Goal: Communication & Community: Answer question/provide support

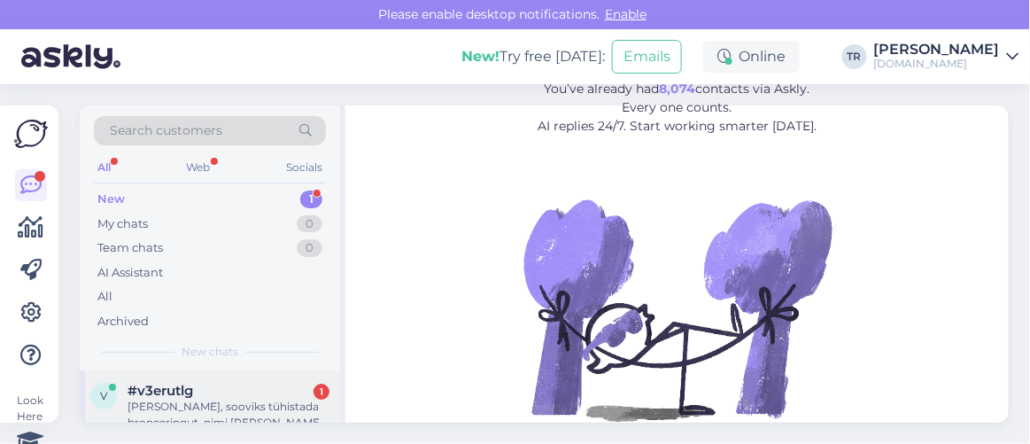
click at [183, 417] on div "Tervist, sooviks tühistada broneeringut, nimi Eliza Kobin, broneeringu nr EE322…" at bounding box center [229, 415] width 202 height 32
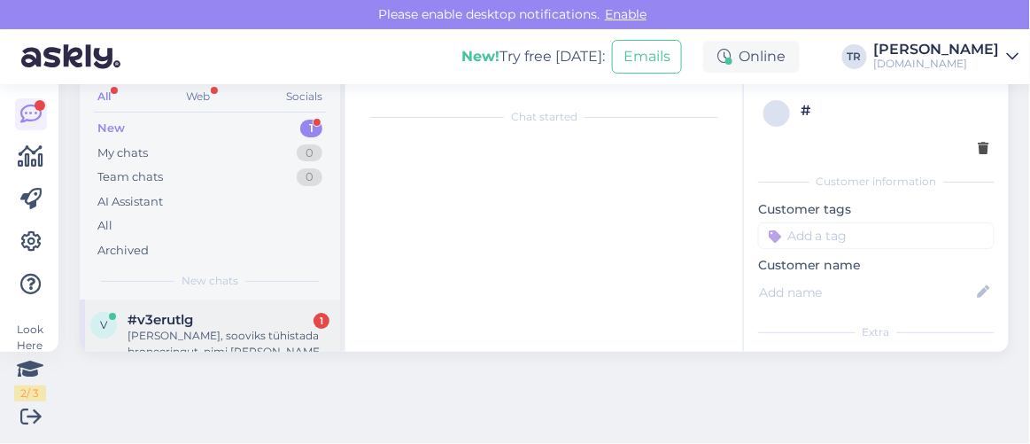
scroll to position [36, 0]
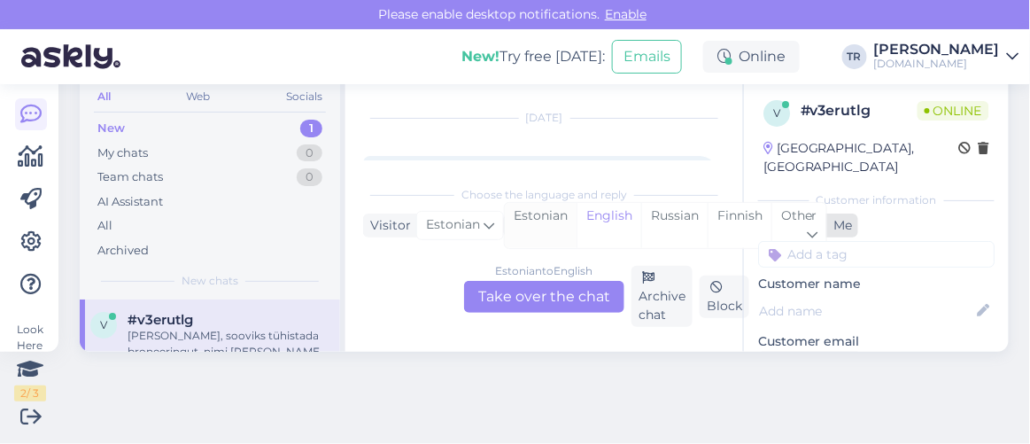
click at [535, 215] on div "Estonian" at bounding box center [541, 225] width 72 height 45
click at [548, 296] on div "Estonian to Estonian Take over the chat" at bounding box center [544, 297] width 160 height 32
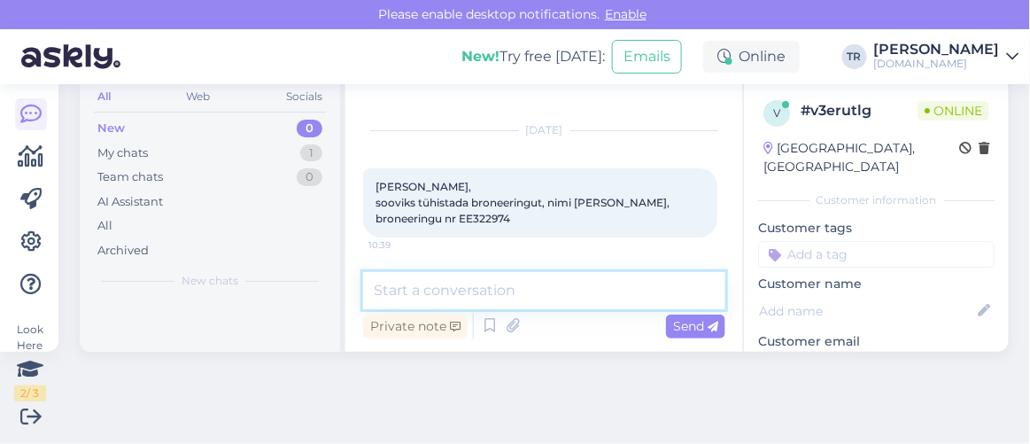
click at [507, 283] on textarea at bounding box center [544, 290] width 362 height 37
type textarea "Tere"
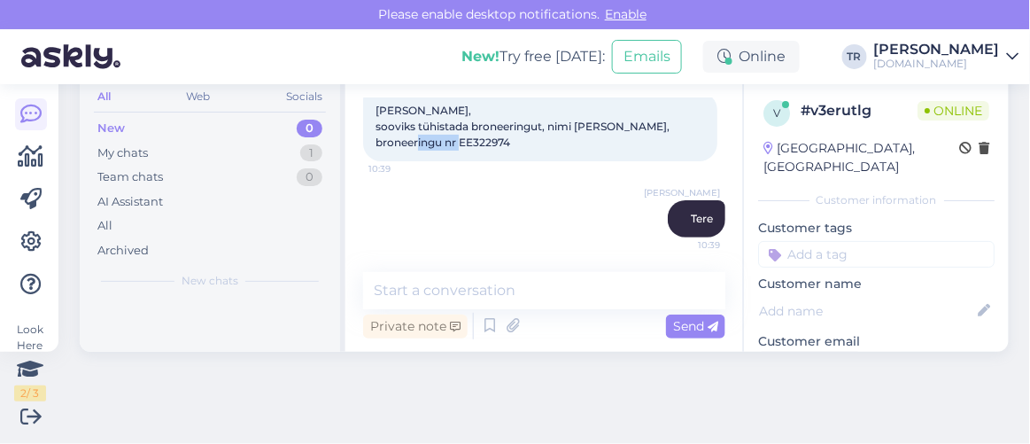
drag, startPoint x: 460, startPoint y: 141, endPoint x: 510, endPoint y: 144, distance: 50.6
click at [510, 144] on span "[PERSON_NAME], sooviks tühistada broneeringut, nimi [PERSON_NAME], broneeringu …" at bounding box center [524, 126] width 297 height 45
copy span "EE322974"
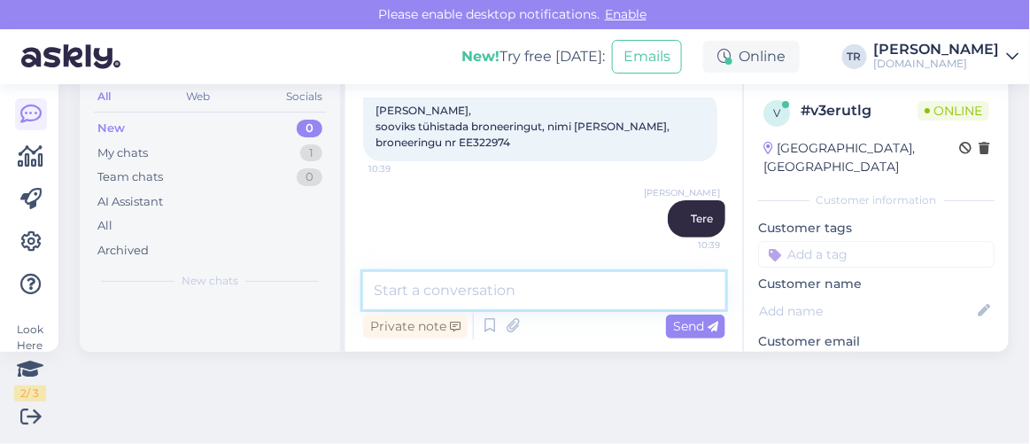
click at [558, 284] on textarea at bounding box center [544, 290] width 362 height 37
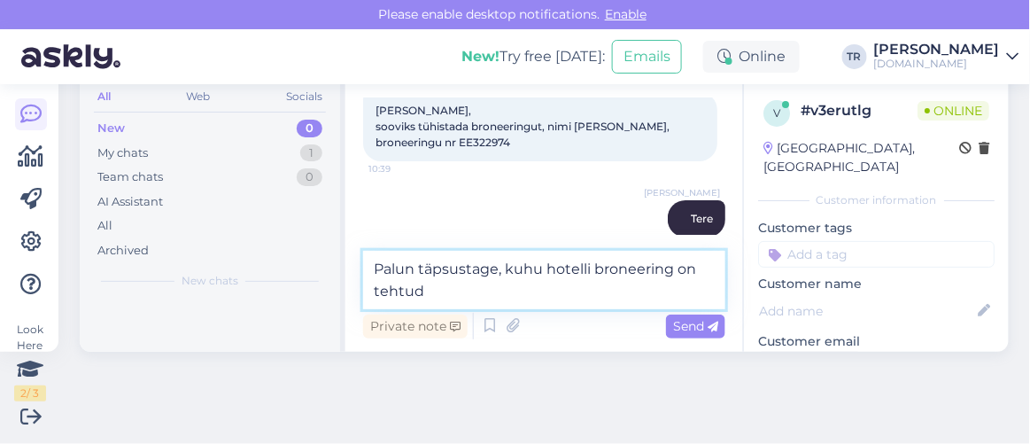
type textarea "Palun täpsustage, kuhu hotelli broneering on tehtud?"
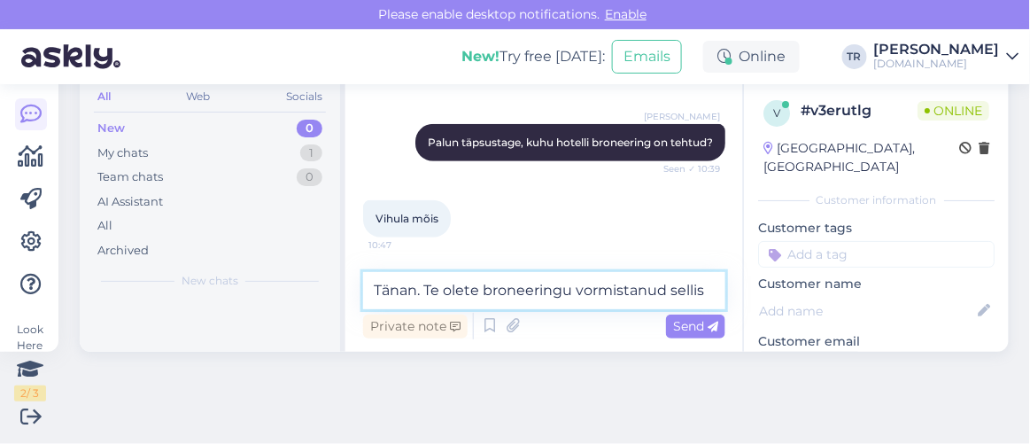
scroll to position [271, 0]
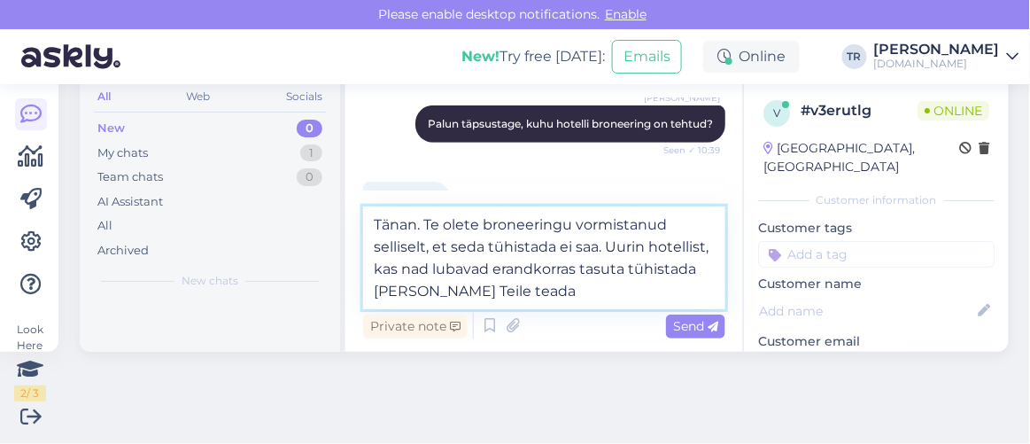
type textarea "Tänan. Te olete broneeringu vormistanud selliselt, et seda tühistada ei saa. Uu…"
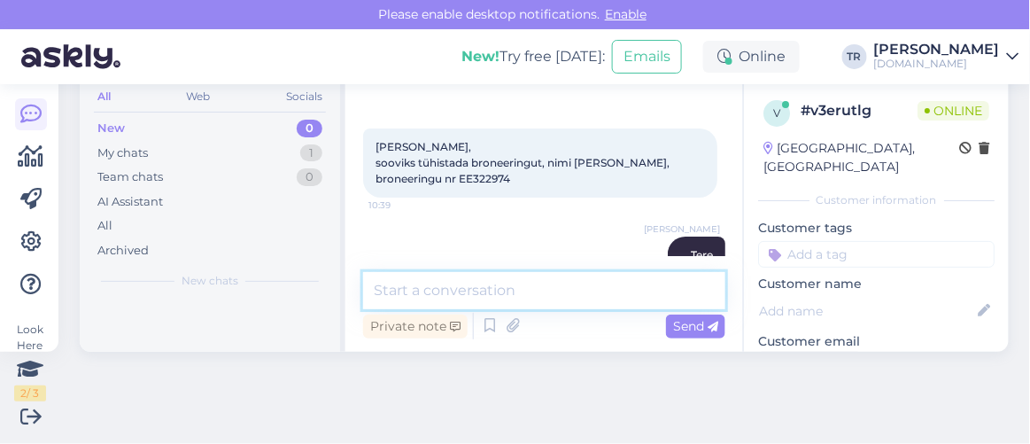
scroll to position [39, 0]
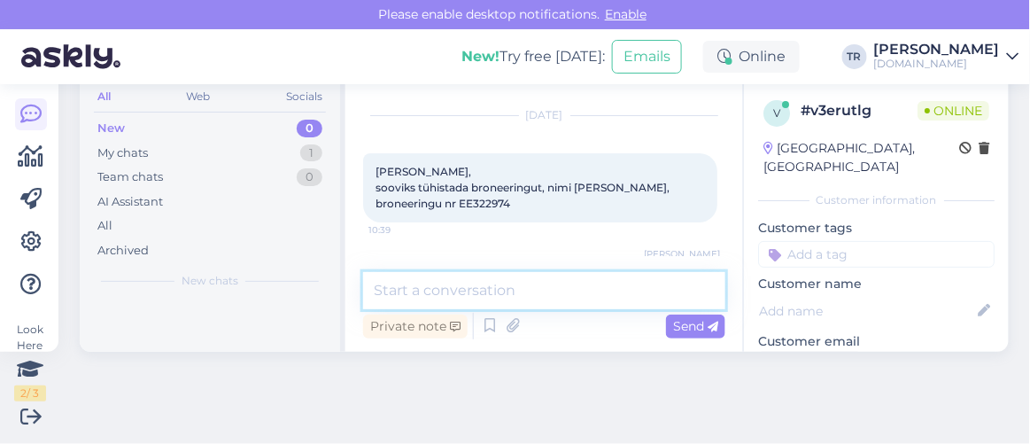
click at [585, 290] on textarea at bounding box center [544, 290] width 362 height 37
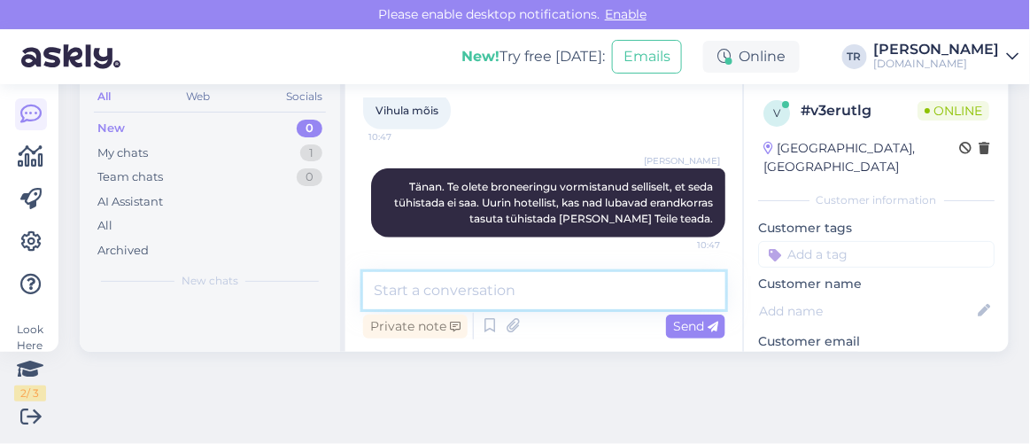
scroll to position [70, 0]
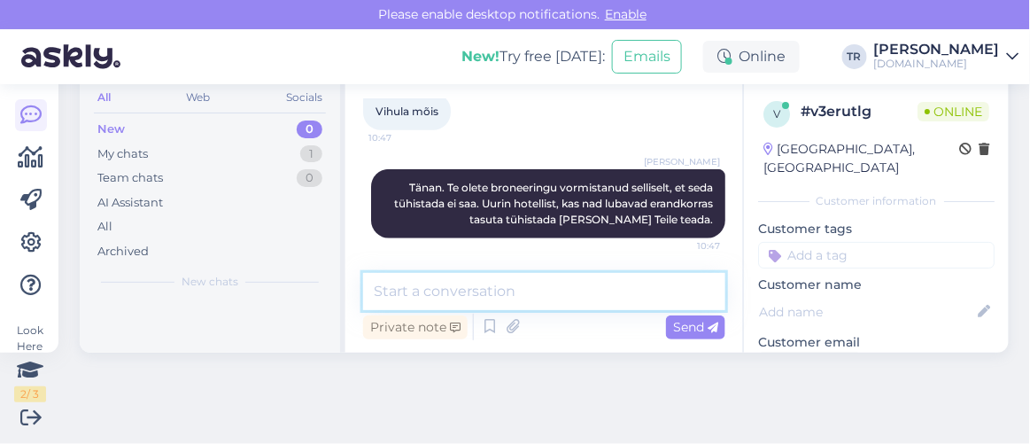
click at [562, 286] on textarea at bounding box center [544, 291] width 362 height 37
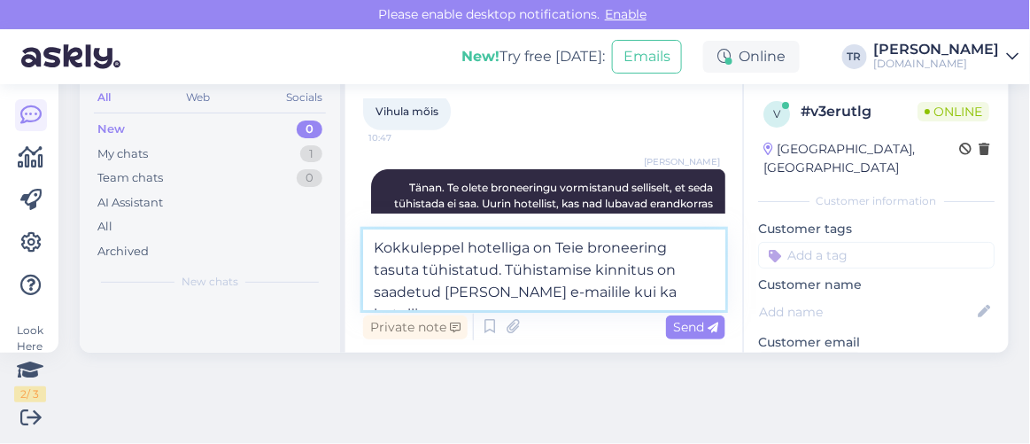
type textarea "Kokkuleppel hotelliga on Teie broneering tasuta tühistatud. Tühistamise kinnitu…"
click at [690, 321] on span "Send" at bounding box center [695, 327] width 45 height 16
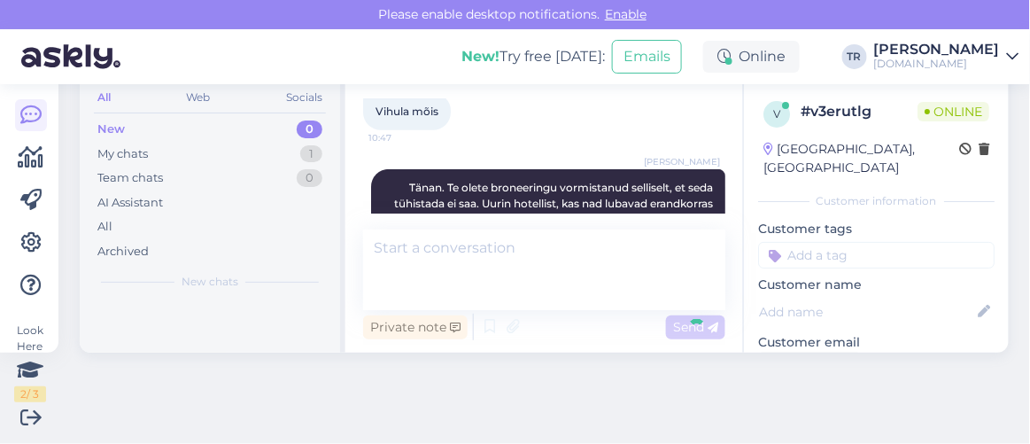
scroll to position [71, 0]
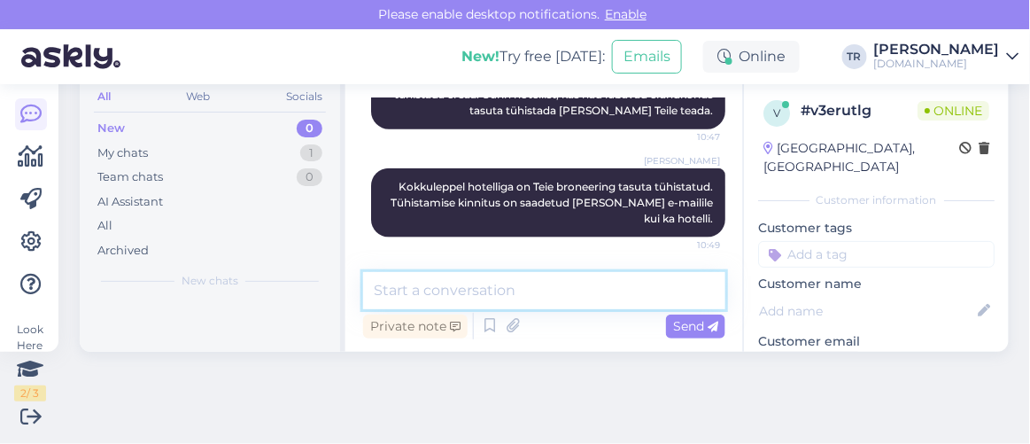
click at [575, 299] on textarea at bounding box center [544, 290] width 362 height 37
type textarea "Kas saan veel abiks olla?"
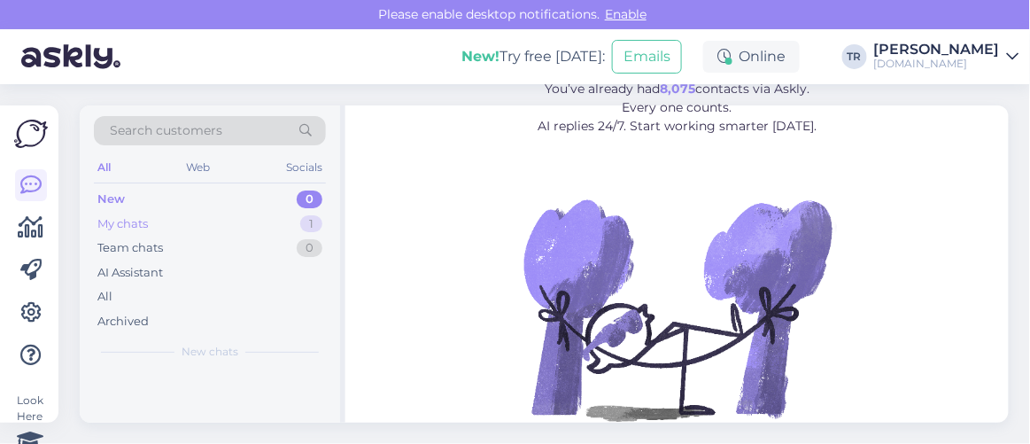
click at [148, 226] on div "My chats" at bounding box center [122, 224] width 50 height 18
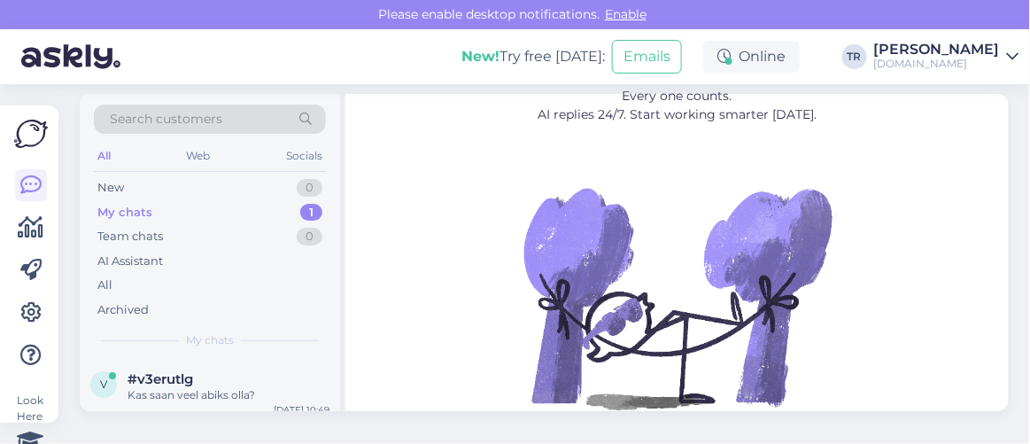
scroll to position [24, 0]
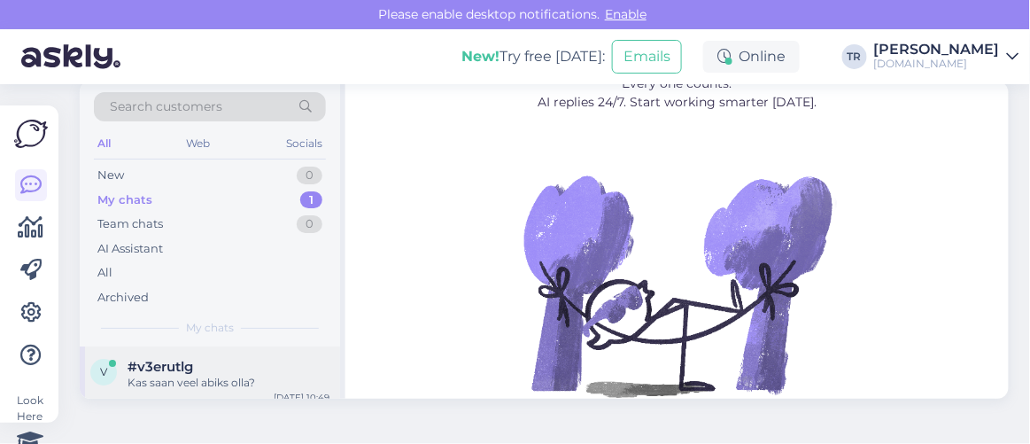
click at [180, 364] on span "#v3erutlg" at bounding box center [161, 367] width 66 height 16
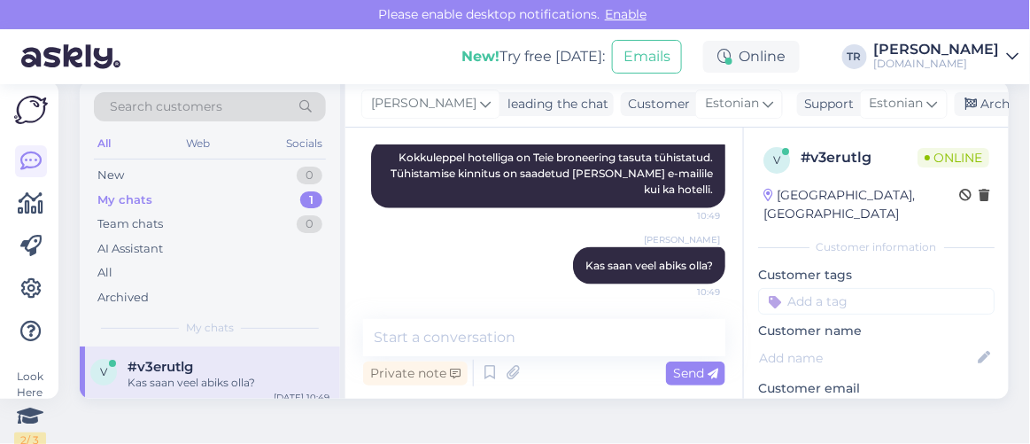
scroll to position [0, 0]
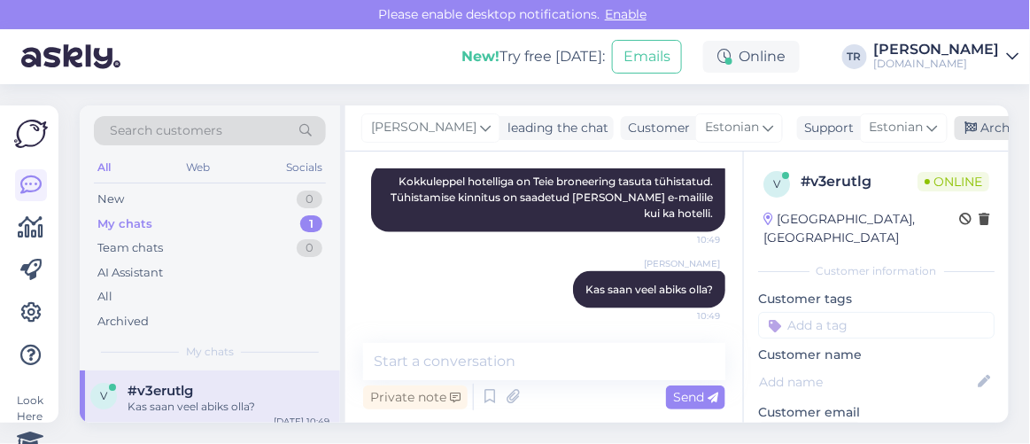
click at [967, 131] on icon at bounding box center [971, 128] width 12 height 12
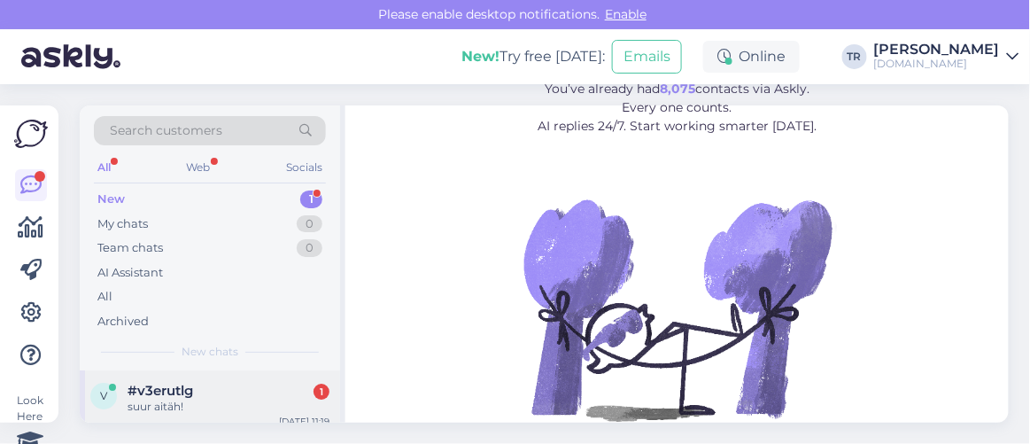
click at [212, 378] on div "v #v3erutlg 1 suur aitäh! [DATE] 11:19" at bounding box center [210, 402] width 260 height 64
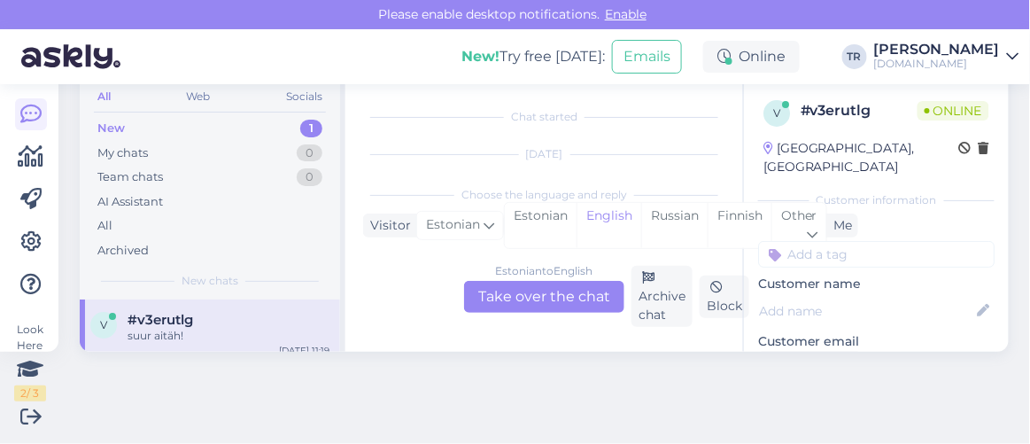
scroll to position [702, 0]
click at [532, 229] on div "Estonian" at bounding box center [541, 225] width 72 height 45
click at [529, 292] on div "Estonian to Estonian Take over the chat" at bounding box center [544, 297] width 160 height 32
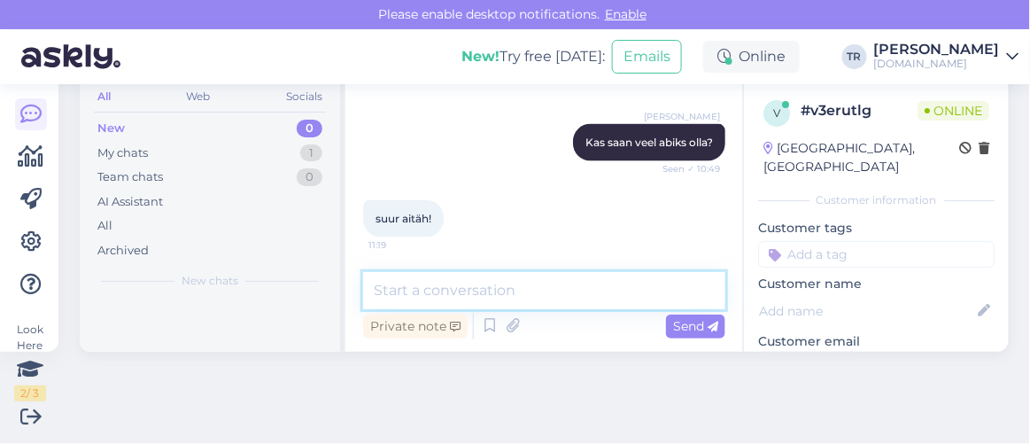
click at [529, 287] on textarea at bounding box center [544, 290] width 362 height 37
type textarea "Palun! :)"
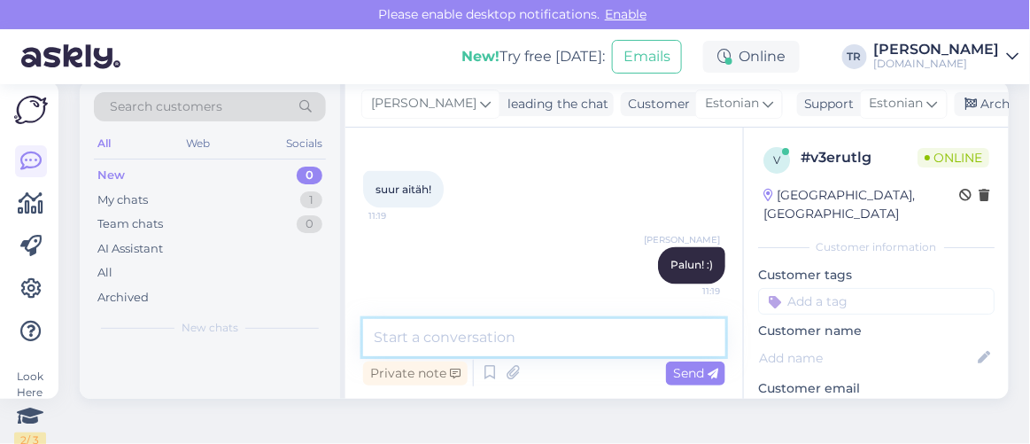
scroll to position [0, 0]
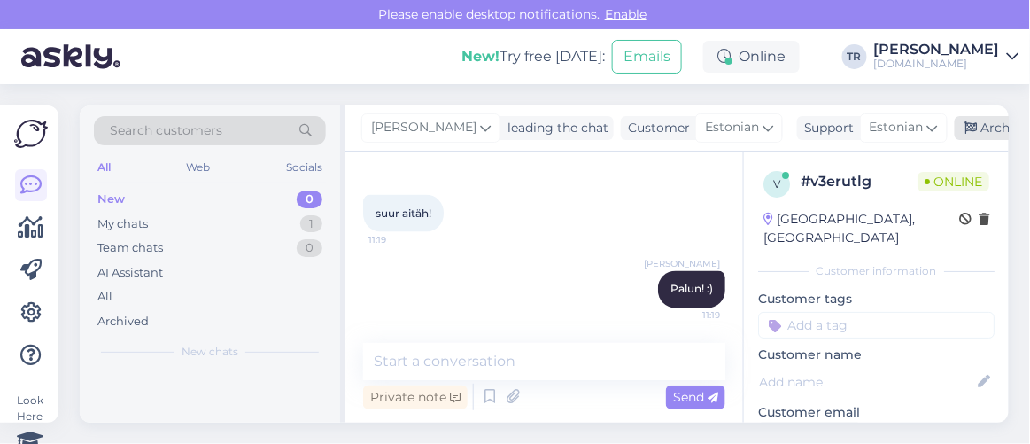
click at [972, 126] on div "Archive chat" at bounding box center [1011, 128] width 112 height 24
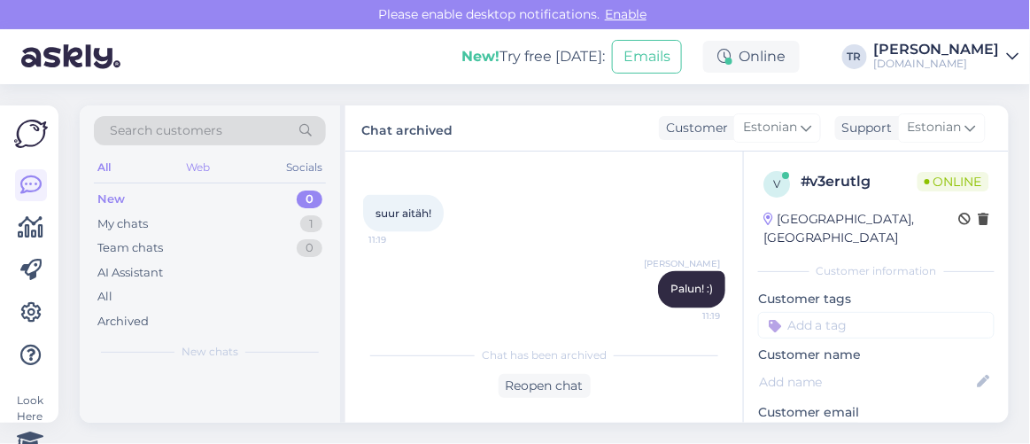
scroll to position [702, 0]
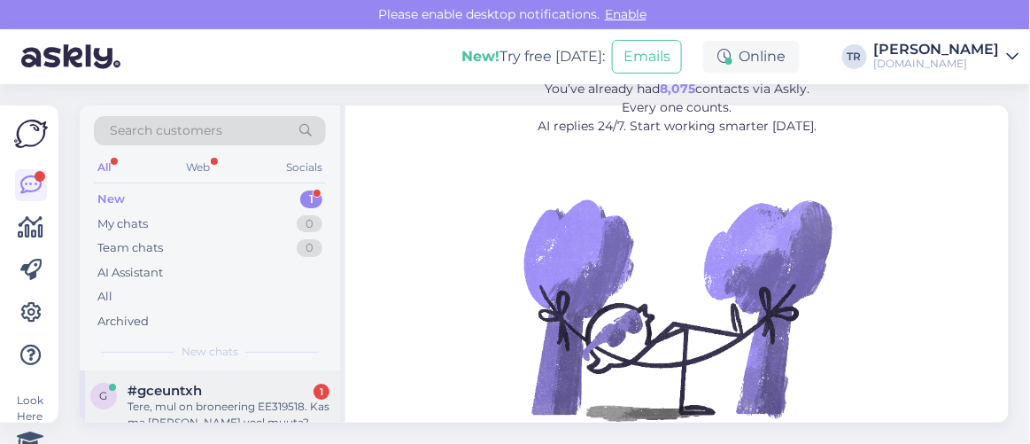
click at [208, 400] on div "Tere, mul on broneering EE319518. Kas ma [PERSON_NAME] veel muuta?" at bounding box center [229, 415] width 202 height 32
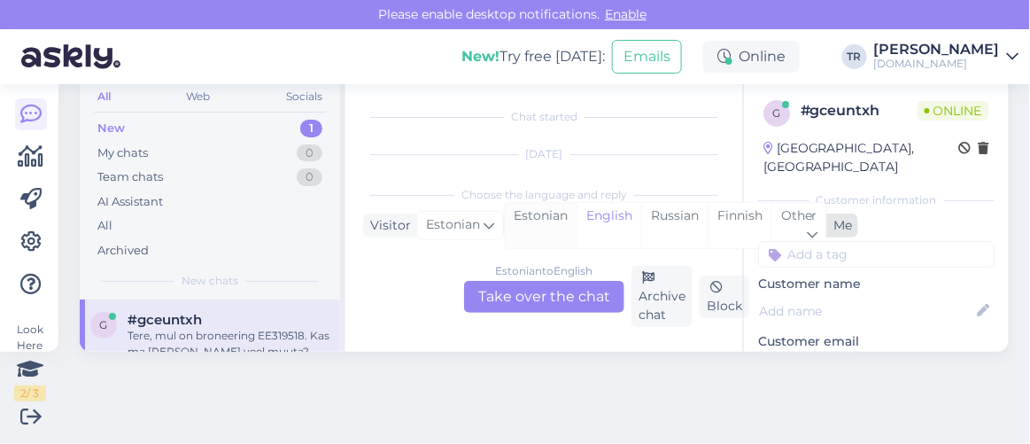
scroll to position [36, 0]
click at [556, 218] on div "Estonian" at bounding box center [541, 225] width 72 height 45
click at [560, 288] on div "Estonian to Estonian Take over the chat" at bounding box center [544, 297] width 160 height 32
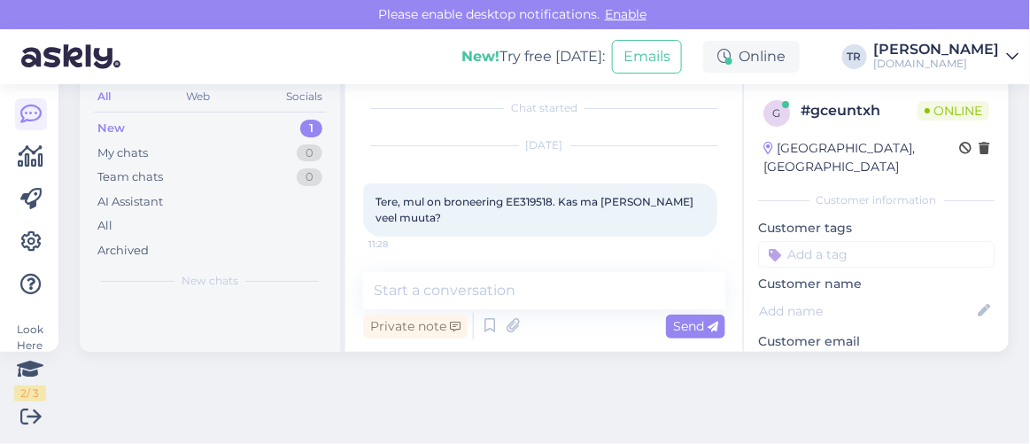
scroll to position [8, 0]
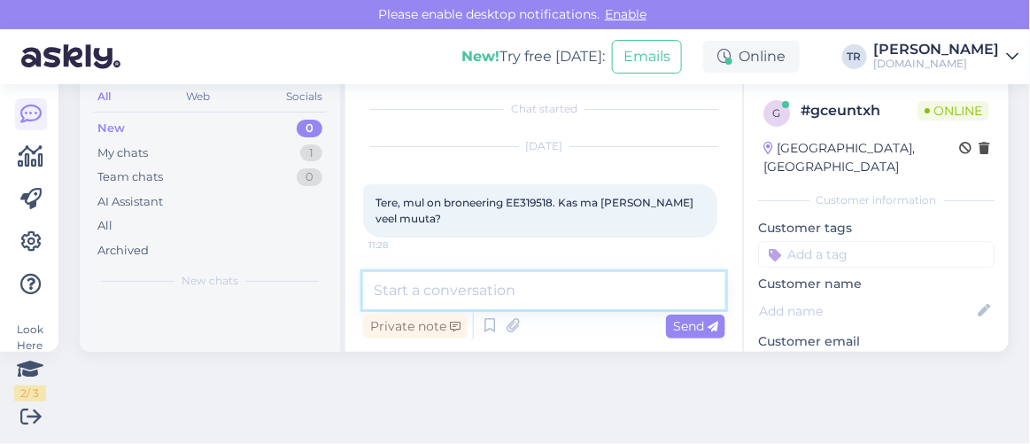
click at [516, 283] on textarea at bounding box center [544, 290] width 362 height 37
type textarea "Tere"
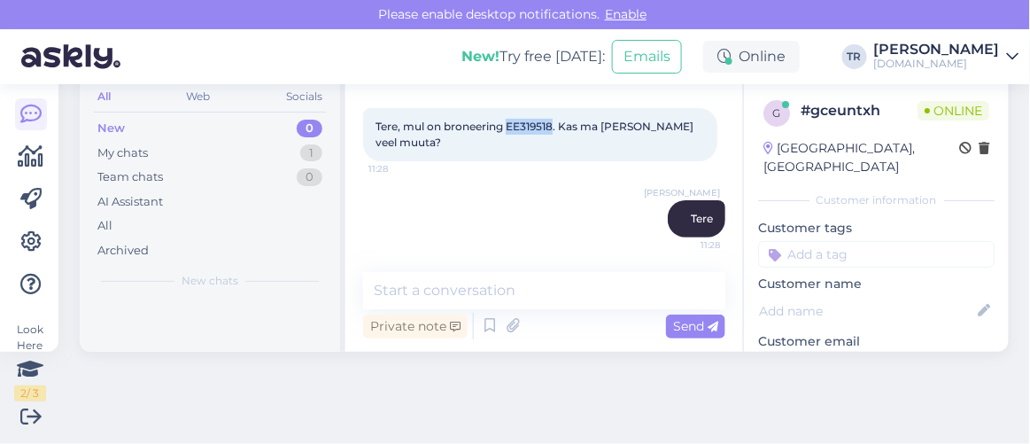
drag, startPoint x: 509, startPoint y: 127, endPoint x: 554, endPoint y: 129, distance: 44.4
click at [554, 129] on span "Tere, mul on broneering EE319518. Kas ma saan seda veel muuta?" at bounding box center [536, 134] width 321 height 29
copy span "EE319518"
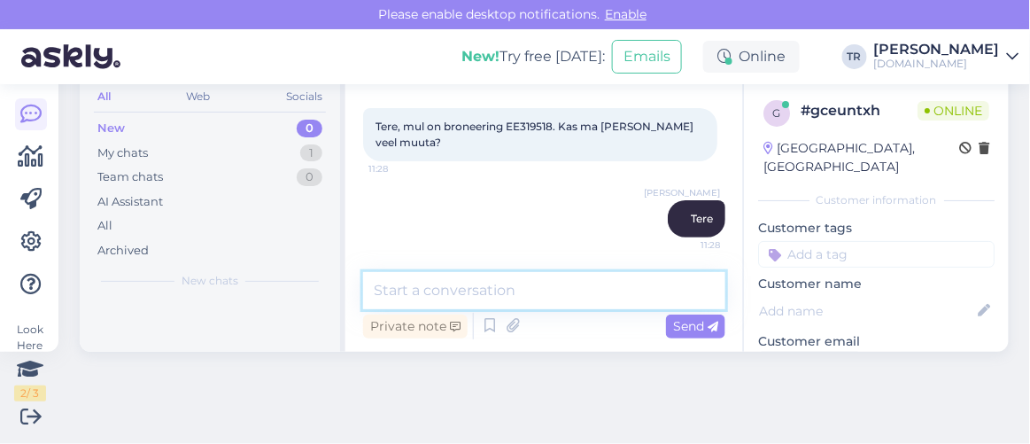
click at [509, 276] on textarea at bounding box center [544, 290] width 362 height 37
click at [566, 285] on textarea at bounding box center [544, 291] width 362 height 37
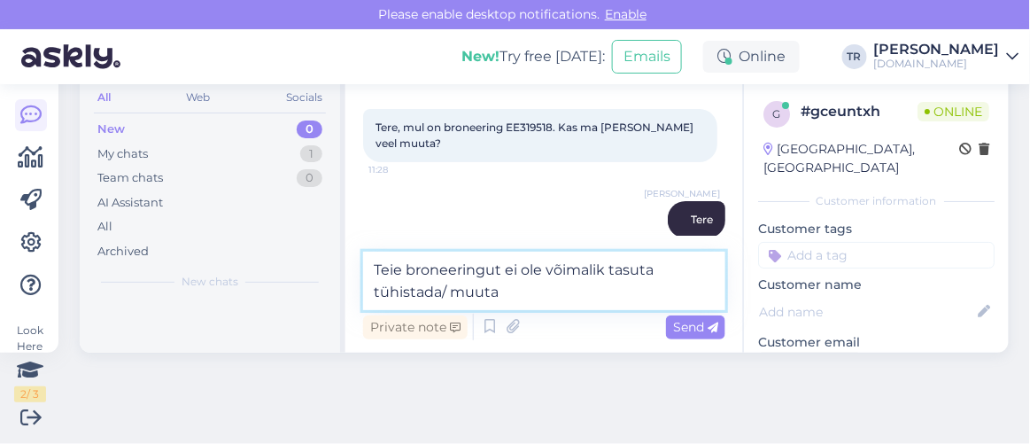
type textarea "Teie broneeringut ei ole võimalik tasuta tühistada/ muuta."
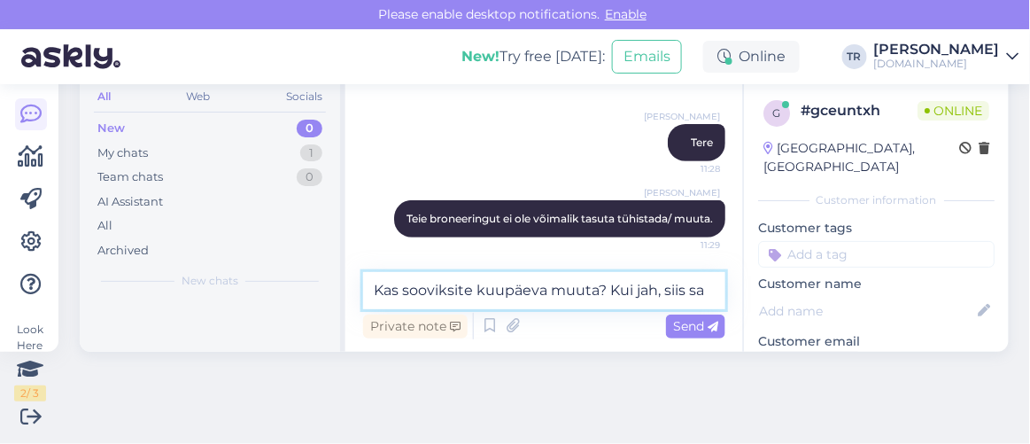
scroll to position [182, 0]
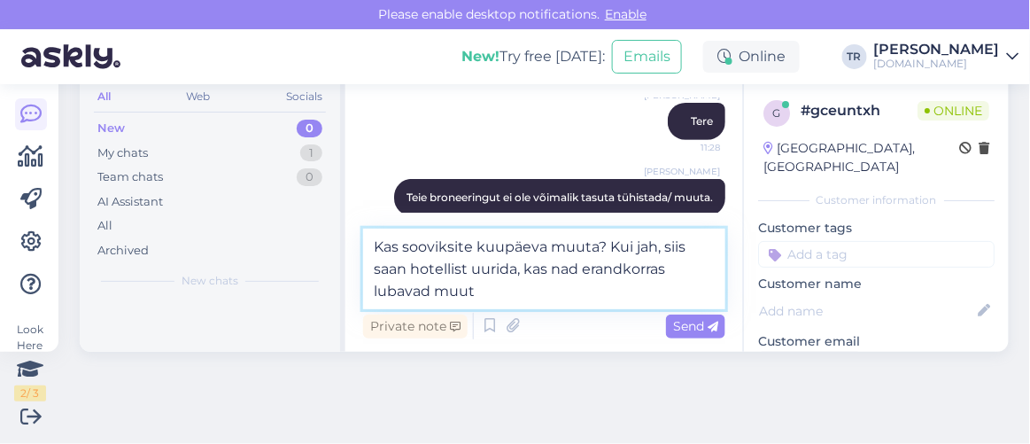
type textarea "Kas sooviksite kuupäeva muuta? Kui jah, siis saan hotellist uurida, kas nad era…"
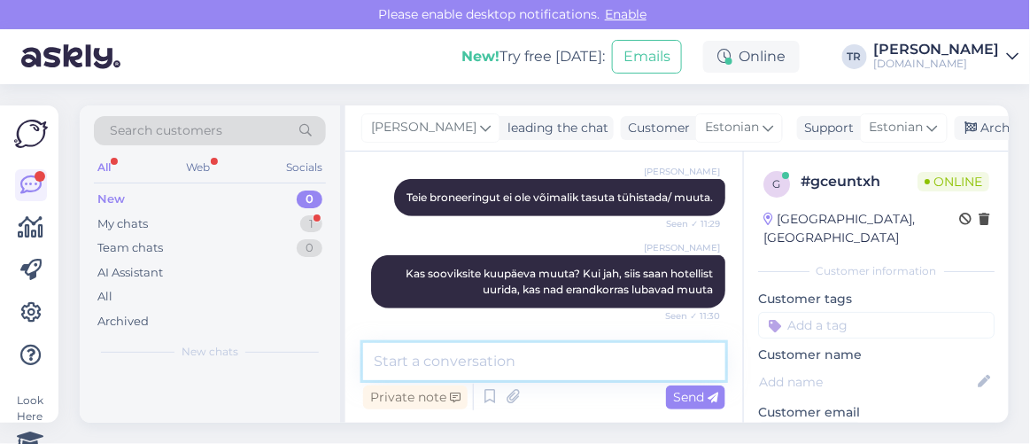
scroll to position [71, 0]
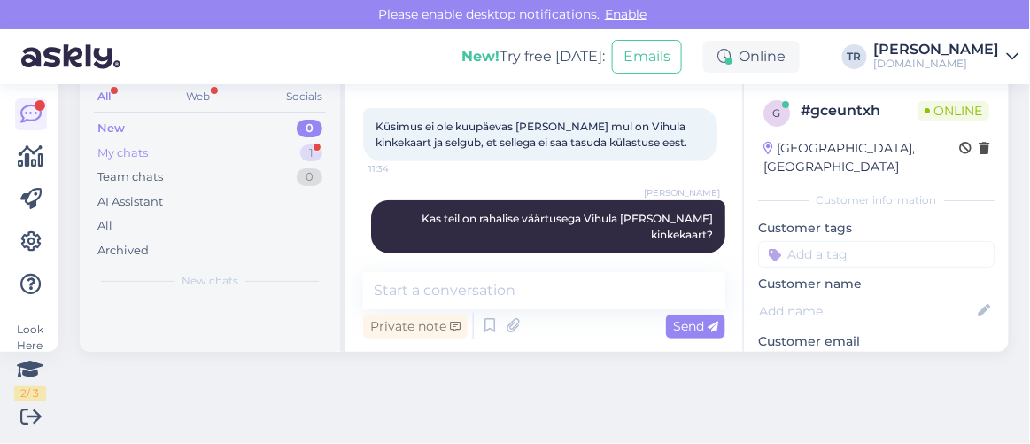
click at [215, 158] on div "My chats 1" at bounding box center [210, 153] width 232 height 25
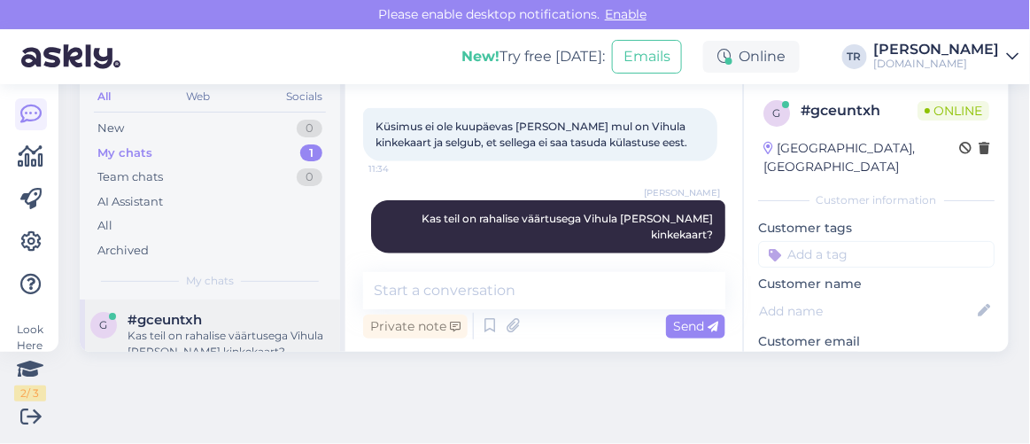
click at [218, 306] on div "g #gceuntxh Kas teil on rahalise väärtusega Vihula Mõisa kinkekaart? Sep 1 11:41" at bounding box center [210, 339] width 260 height 80
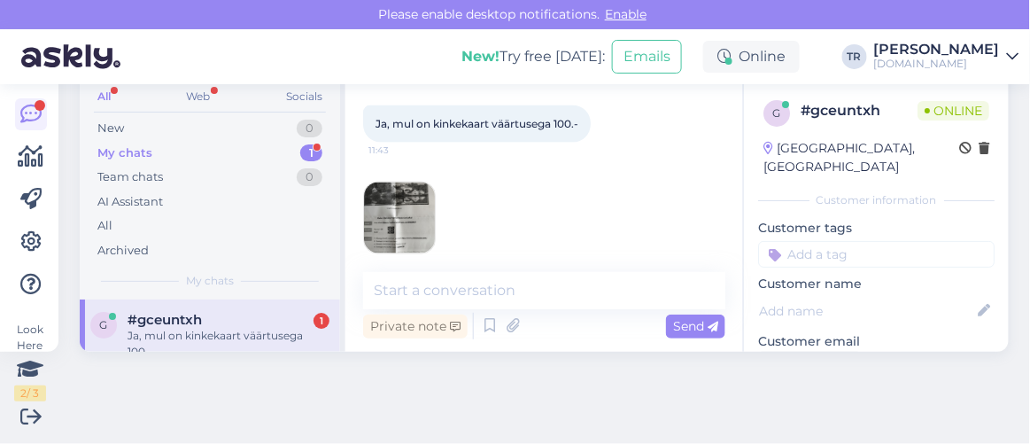
click at [423, 205] on img at bounding box center [399, 217] width 71 height 71
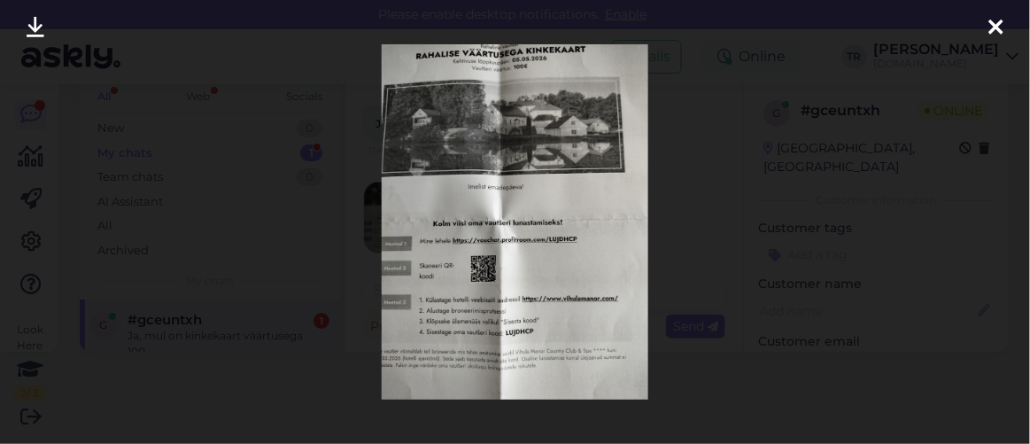
click at [999, 32] on icon at bounding box center [996, 28] width 14 height 23
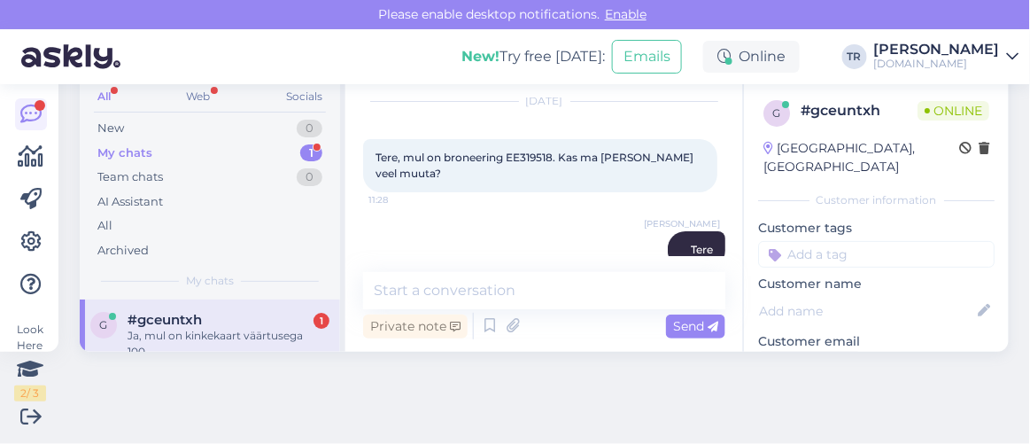
scroll to position [44, 0]
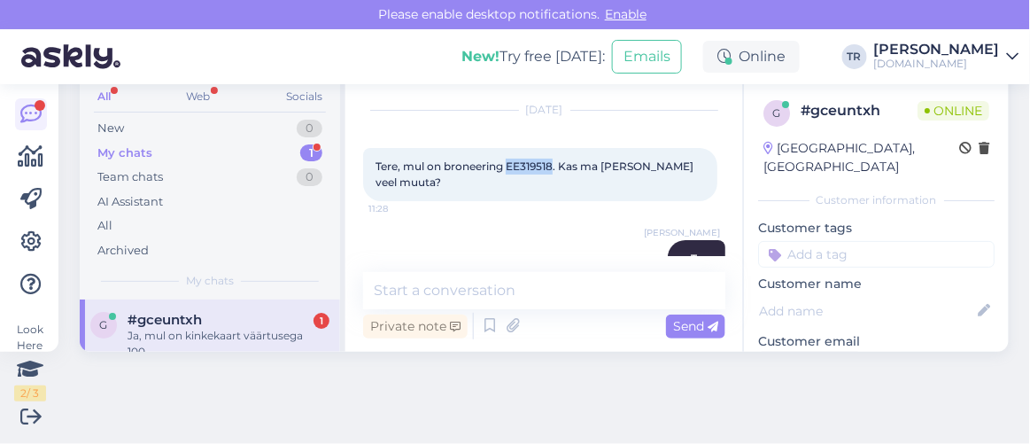
drag, startPoint x: 509, startPoint y: 164, endPoint x: 554, endPoint y: 167, distance: 45.2
click at [554, 167] on span "Tere, mul on broneering EE319518. Kas ma saan seda veel muuta?" at bounding box center [536, 173] width 321 height 29
copy span "EE319518"
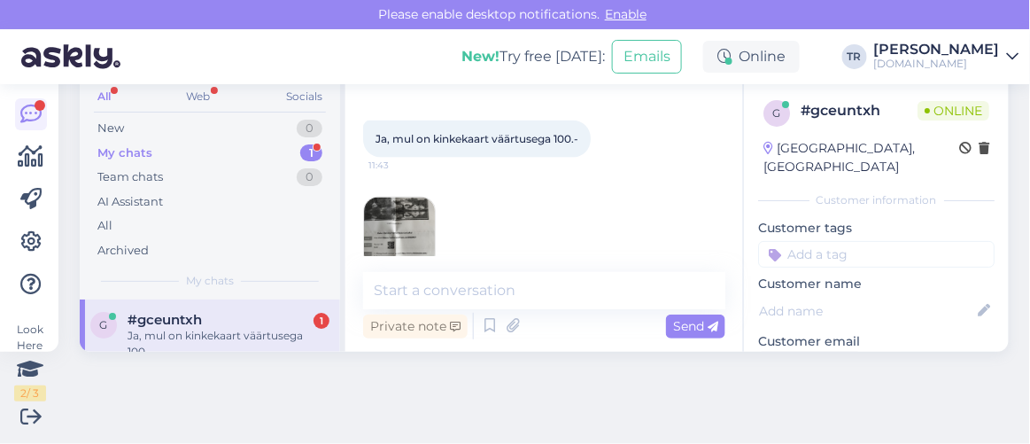
scroll to position [608, 0]
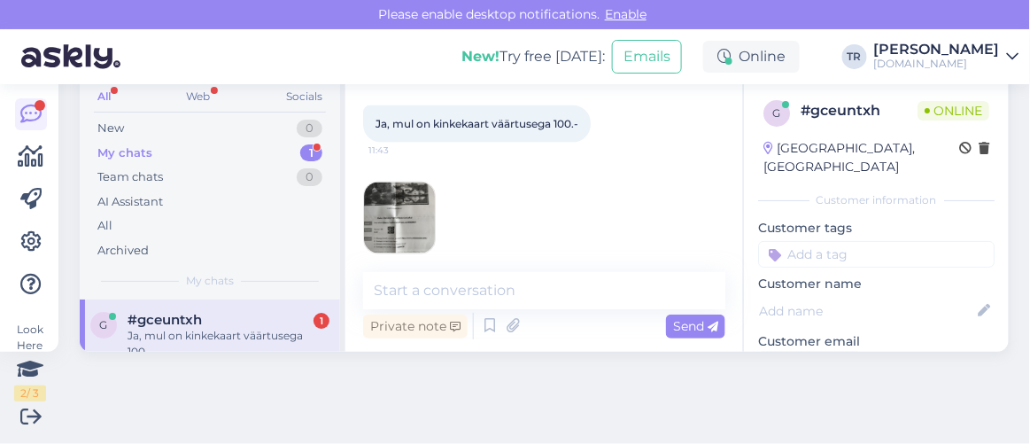
click at [398, 220] on img at bounding box center [399, 217] width 71 height 71
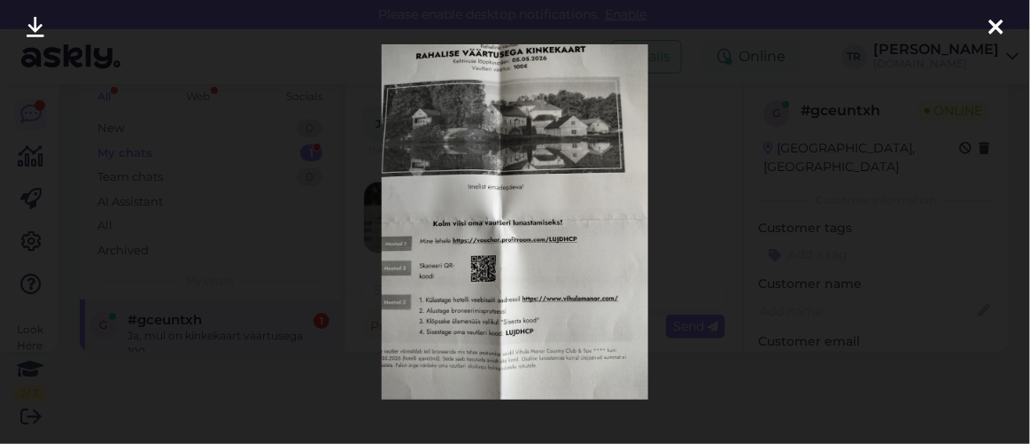
click at [990, 25] on icon at bounding box center [996, 28] width 14 height 23
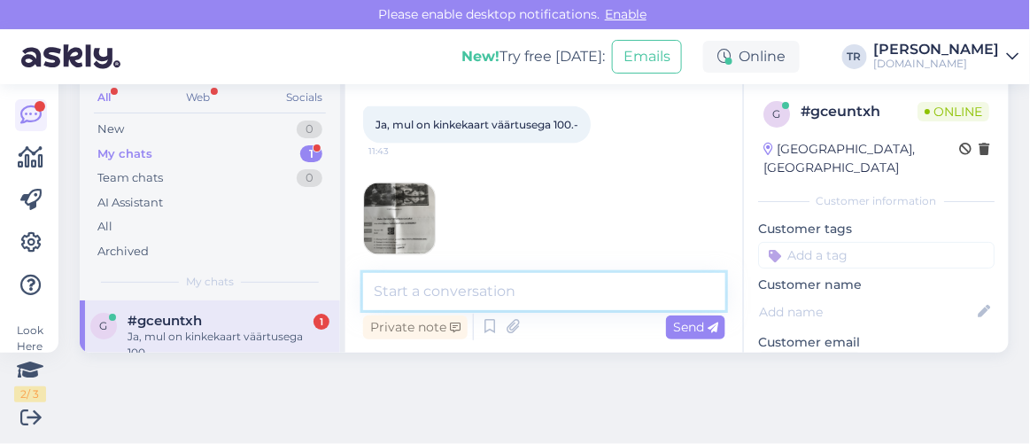
click at [564, 282] on textarea at bounding box center [544, 291] width 362 height 37
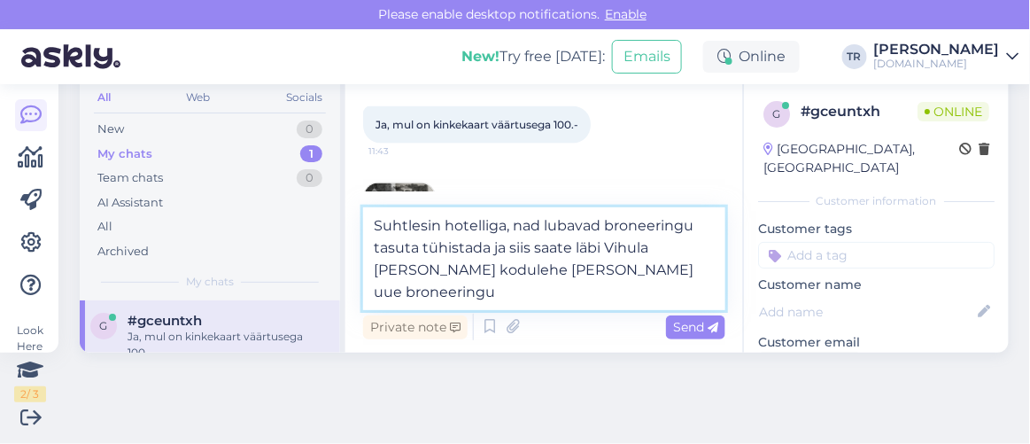
type textarea "Suhtlesin hotelliga, nad lubavad broneeringu tasuta tühistada ja siis saate läb…"
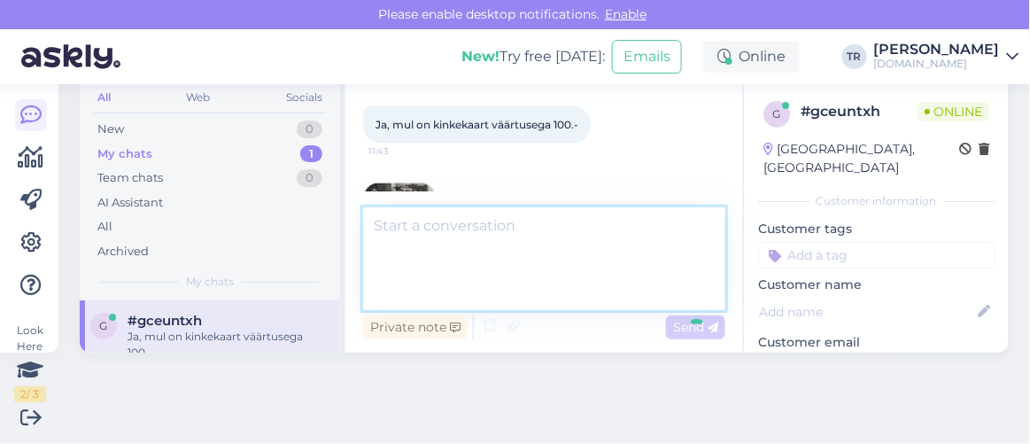
scroll to position [71, 0]
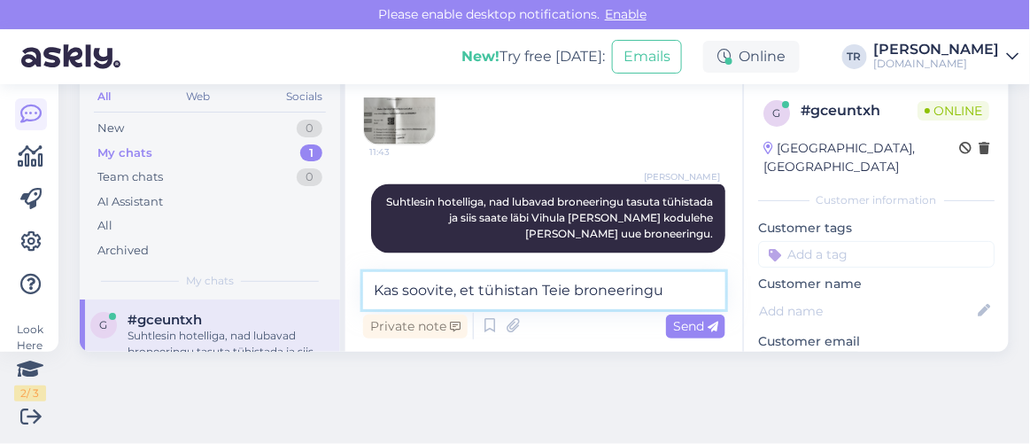
paste textarea "EE319518"
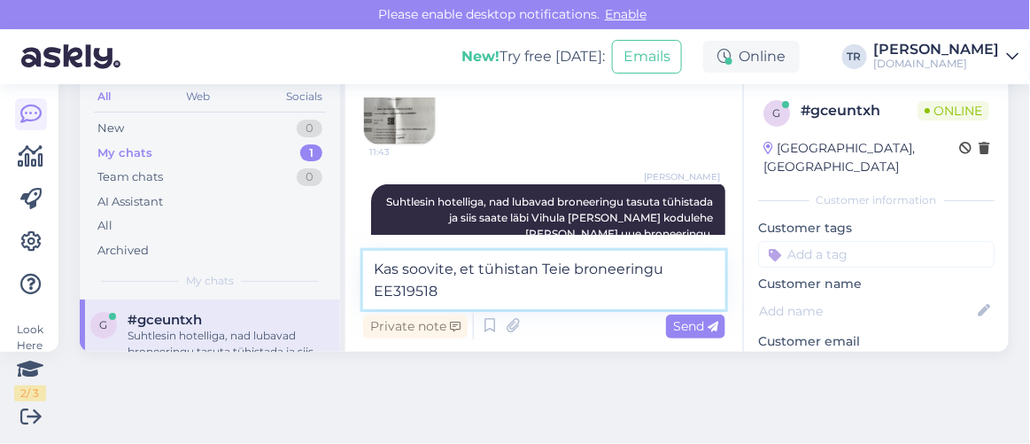
scroll to position [737, 0]
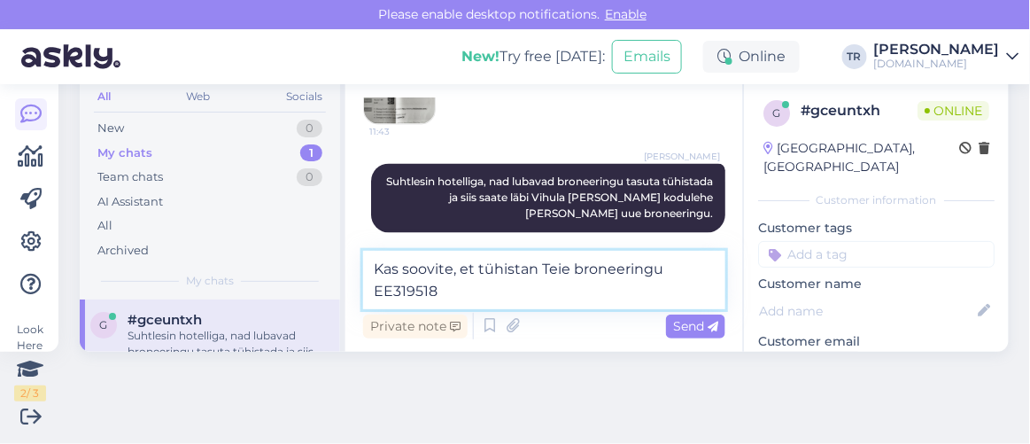
type textarea "Kas soovite, et tühistan Teie broneeringu EE319518?"
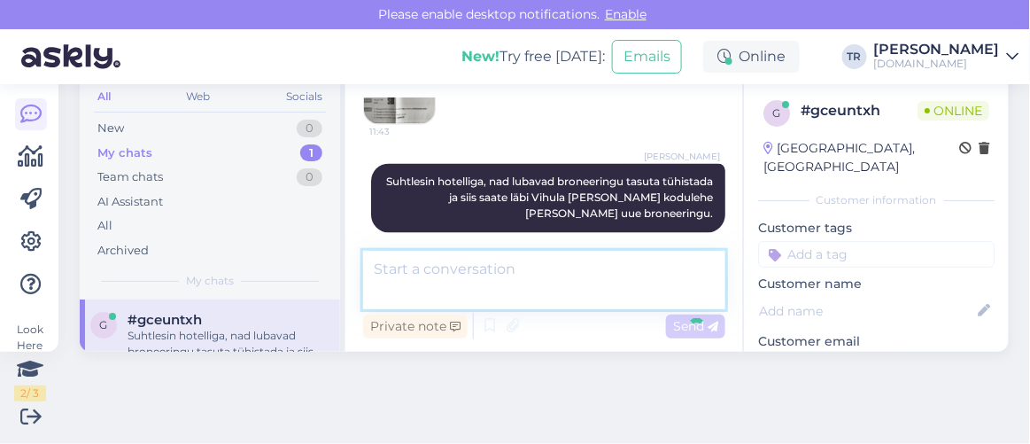
scroll to position [808, 0]
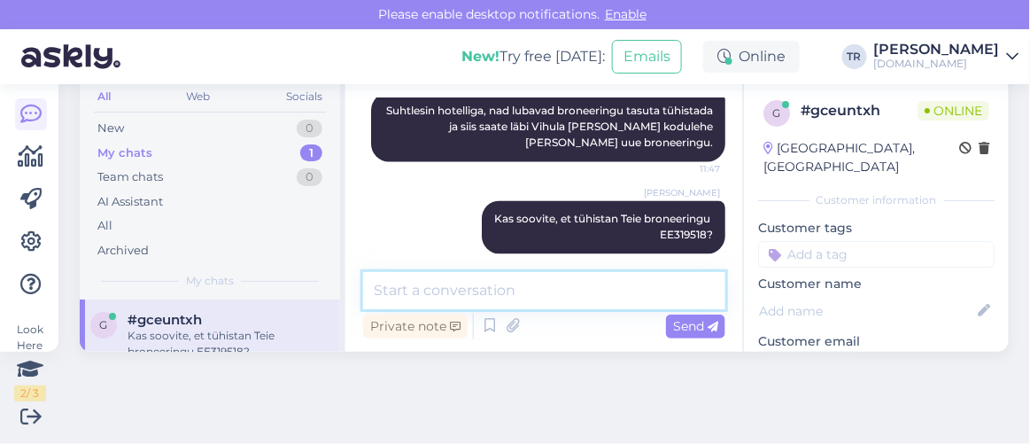
click at [585, 298] on textarea at bounding box center [544, 290] width 362 height 37
click at [587, 297] on textarea at bounding box center [544, 290] width 362 height 37
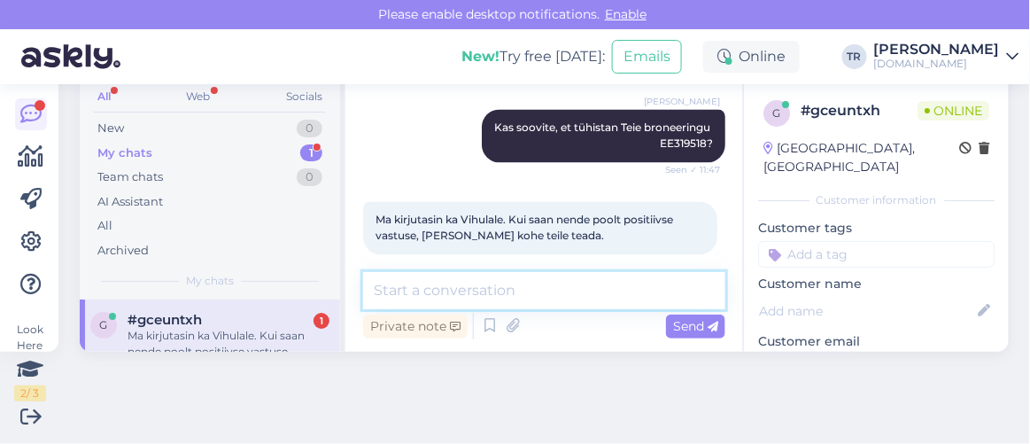
click at [489, 283] on textarea at bounding box center [544, 290] width 362 height 37
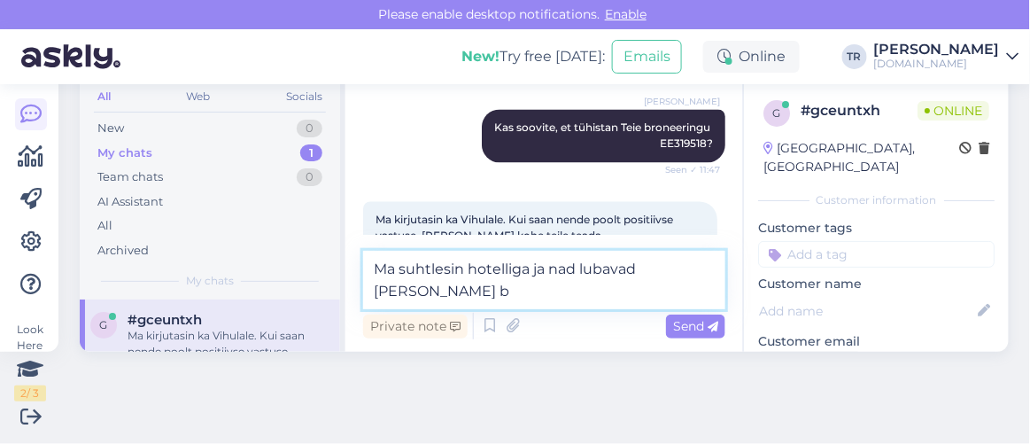
scroll to position [919, 0]
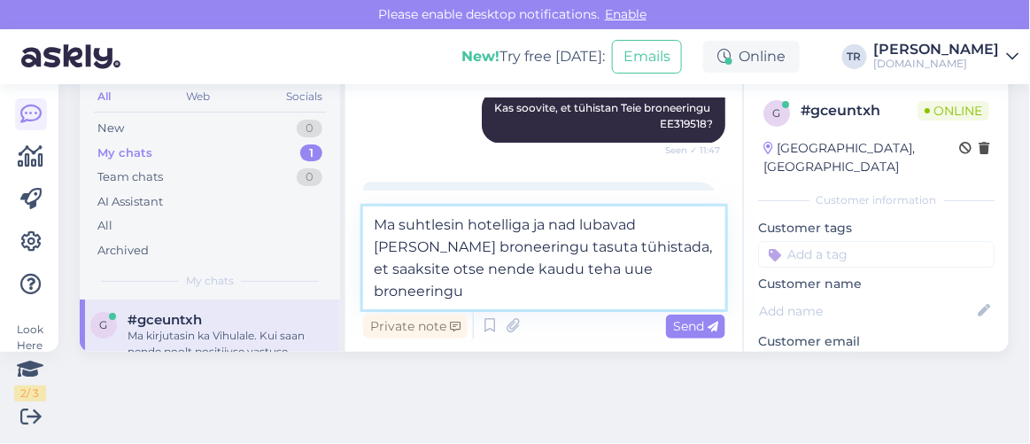
type textarea "Ma suhtlesin hotelliga ja nad lubavad meil teie broneeringu tasuta tühistada, e…"
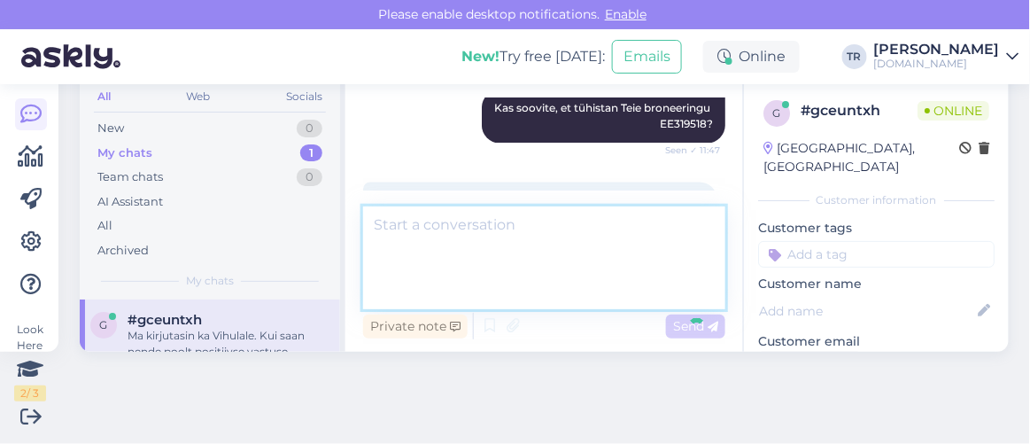
scroll to position [1008, 0]
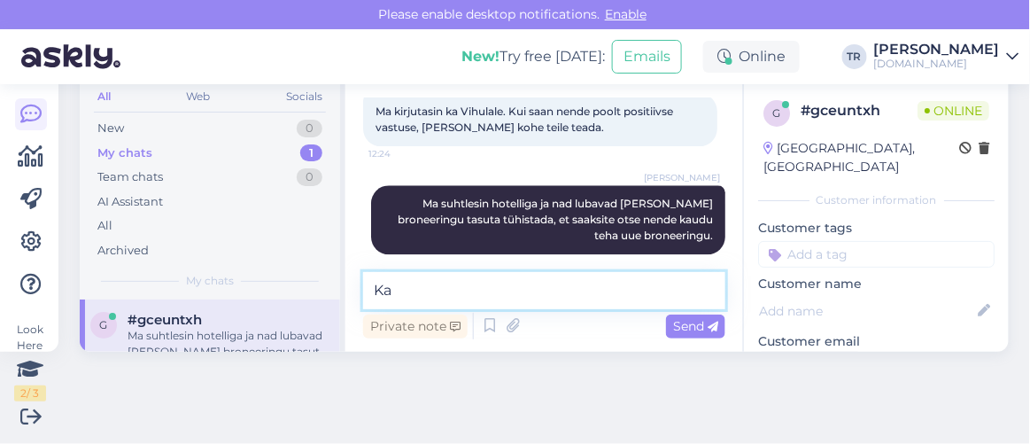
type textarea "K"
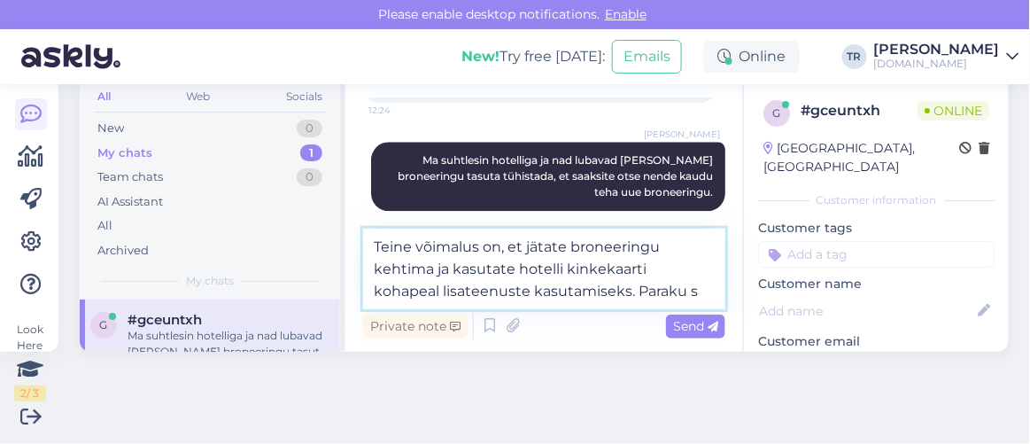
scroll to position [1073, 0]
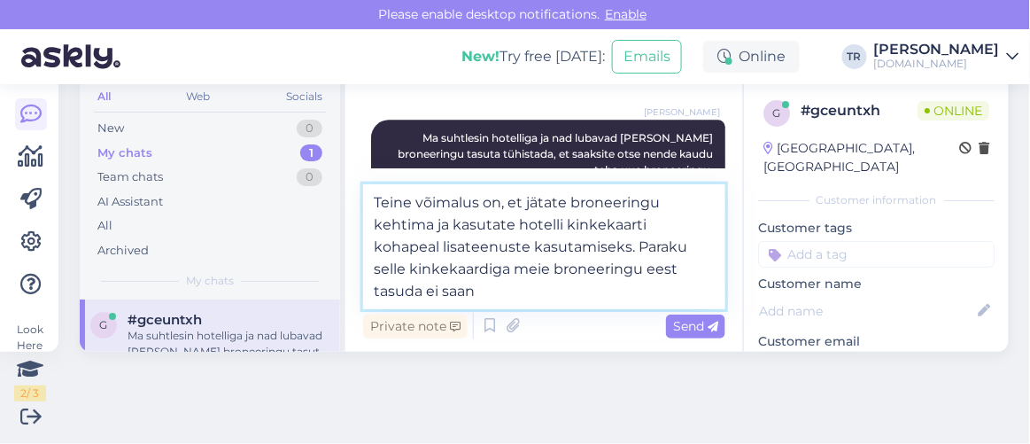
type textarea "Teine võimalus on, et jätate broneeringu kehtima ja kasutate hotelli kinkekaart…"
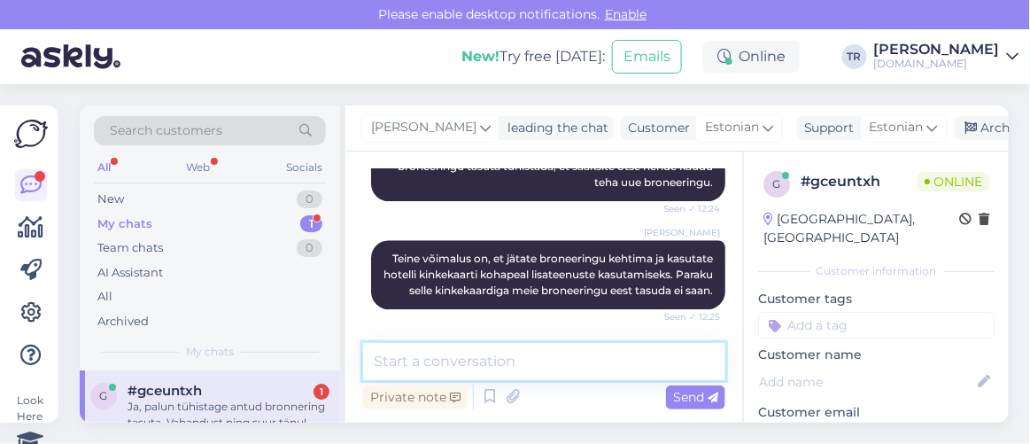
scroll to position [71, 0]
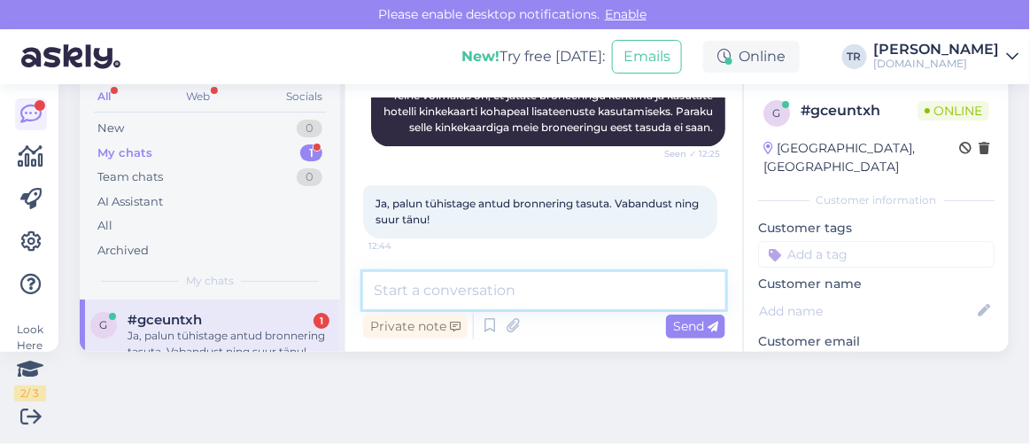
click at [549, 285] on textarea at bounding box center [544, 290] width 362 height 37
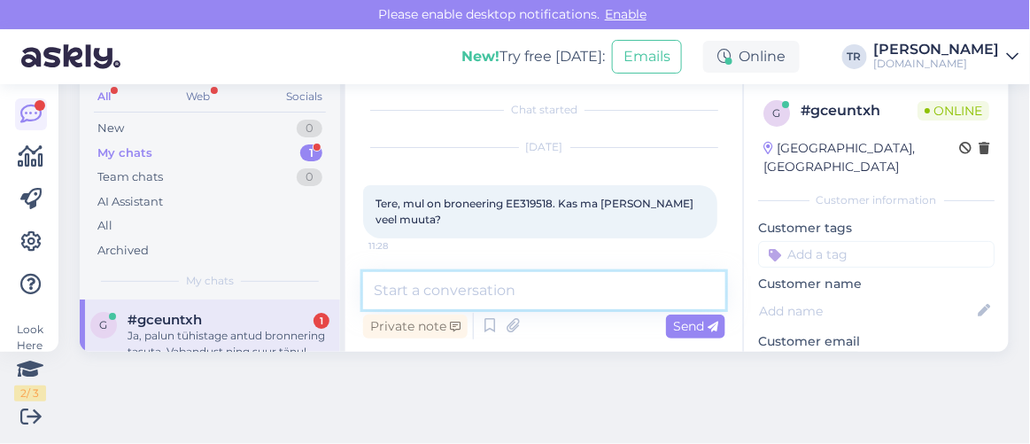
scroll to position [0, 0]
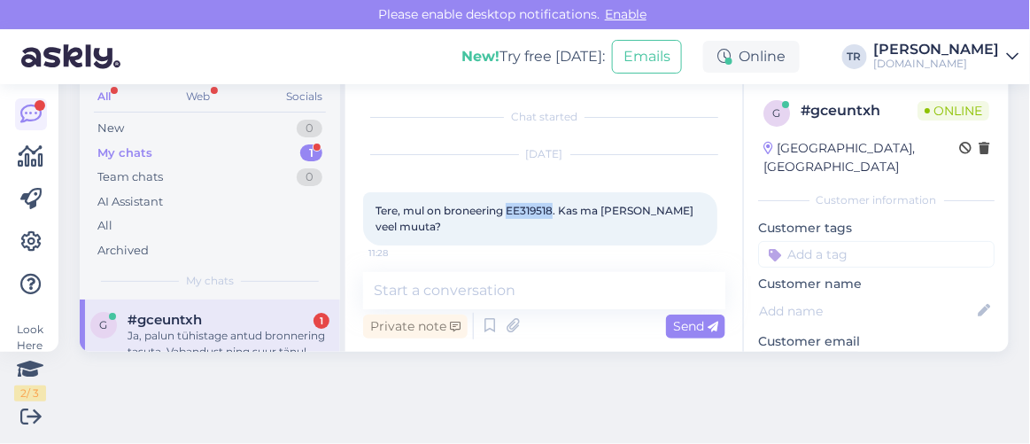
drag, startPoint x: 509, startPoint y: 209, endPoint x: 554, endPoint y: 211, distance: 45.2
click at [554, 211] on span "Tere, mul on broneering EE319518. Kas ma saan seda veel muuta?" at bounding box center [536, 218] width 321 height 29
copy span "EE319518"
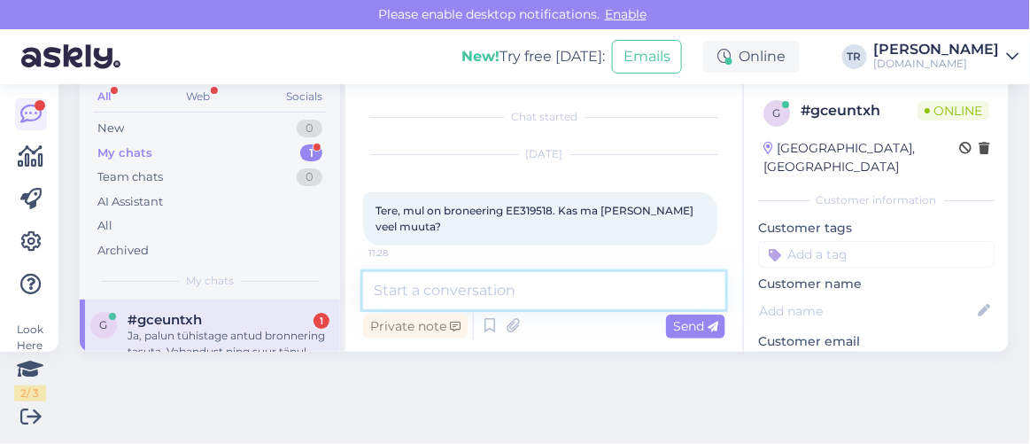
click at [606, 292] on textarea at bounding box center [544, 290] width 362 height 37
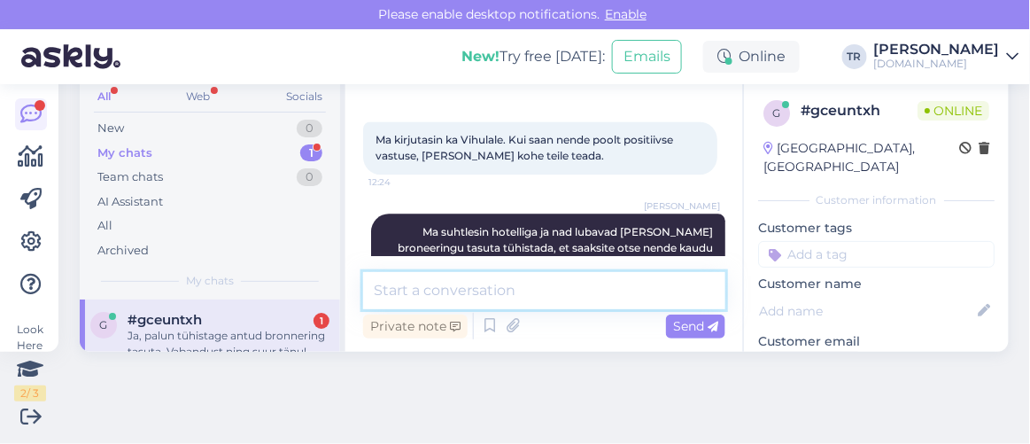
scroll to position [1224, 0]
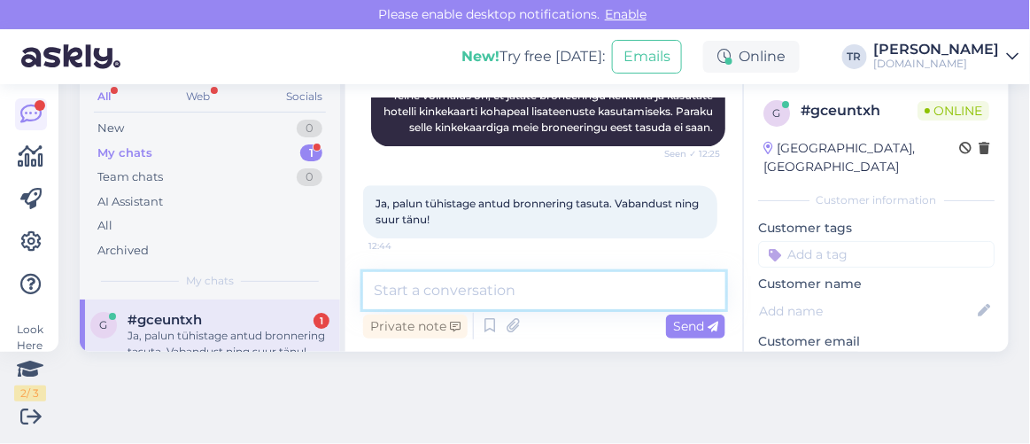
click at [600, 299] on textarea at bounding box center [544, 290] width 362 height 37
paste textarea "EE319518"
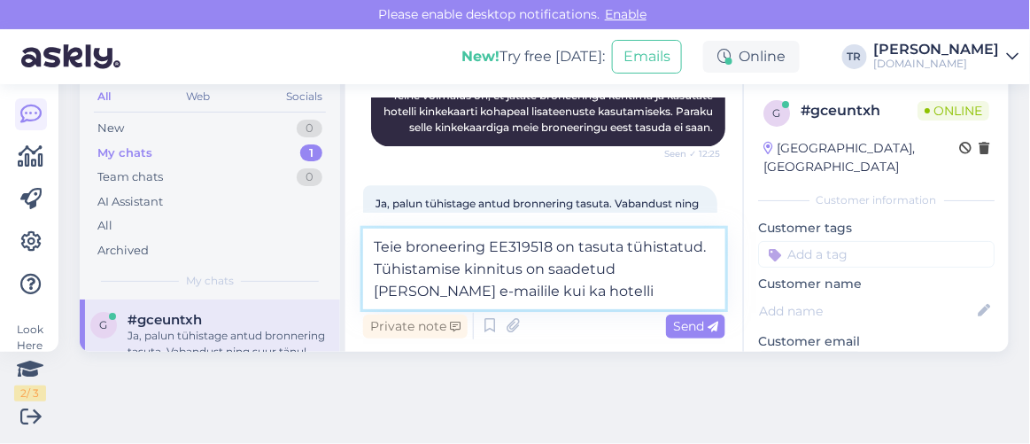
type textarea "Teie broneering EE319518 on tasuta tühistatud. Tühistamise kinnitus on saadetud…"
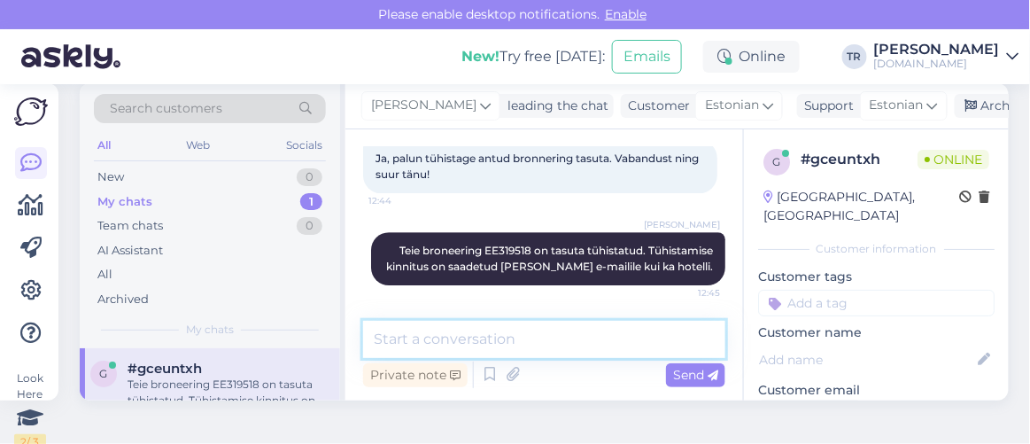
scroll to position [0, 0]
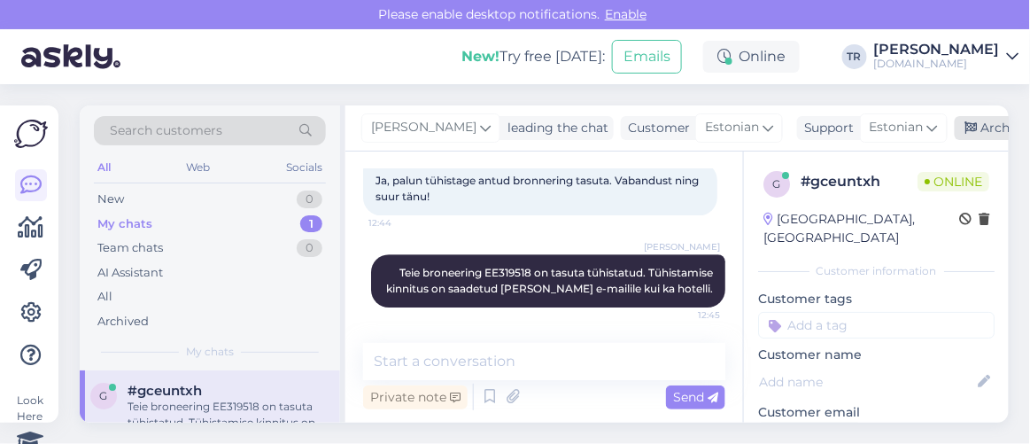
click at [960, 139] on div "Archive chat" at bounding box center [1011, 128] width 112 height 24
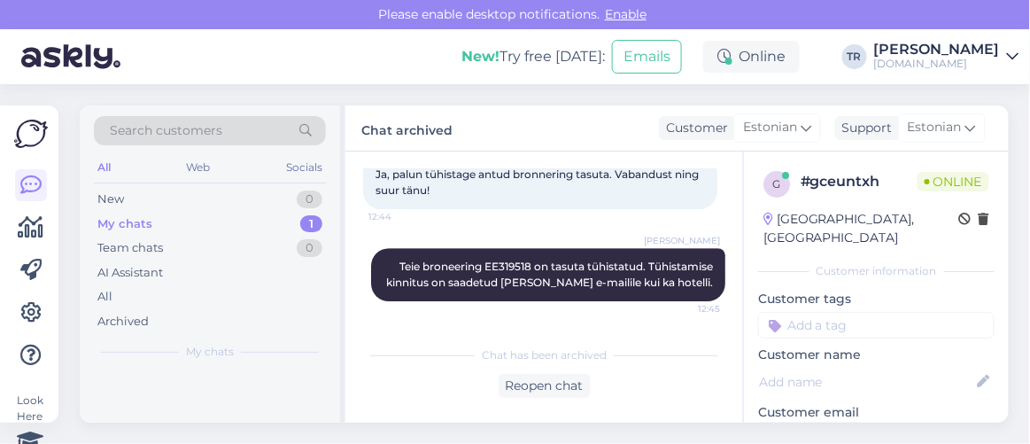
scroll to position [1338, 0]
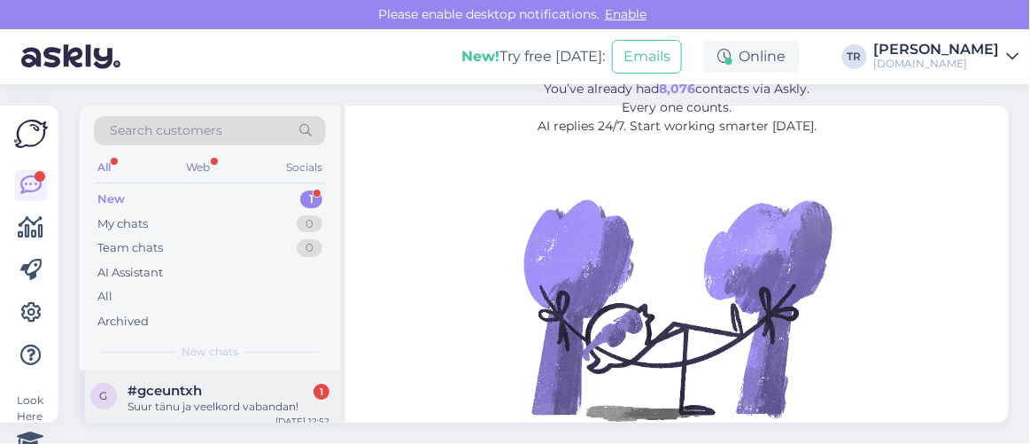
click at [221, 391] on div "#gceuntxh 1" at bounding box center [229, 391] width 202 height 16
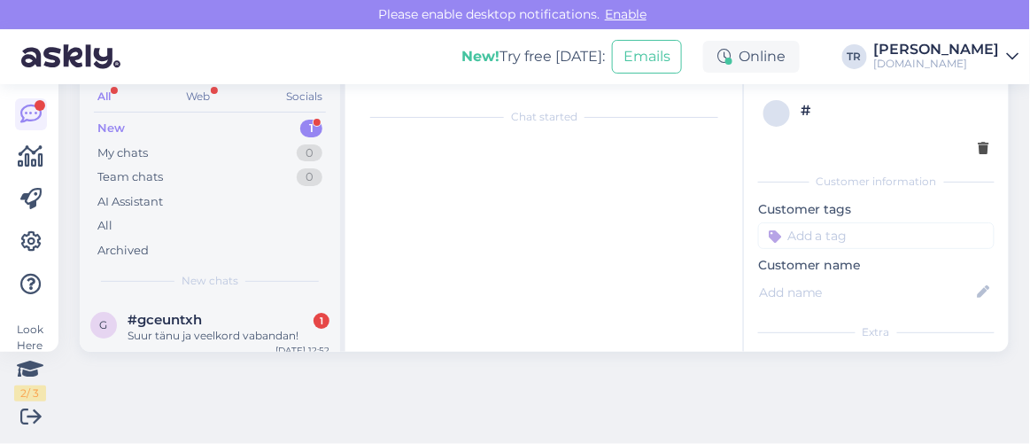
scroll to position [1491, 0]
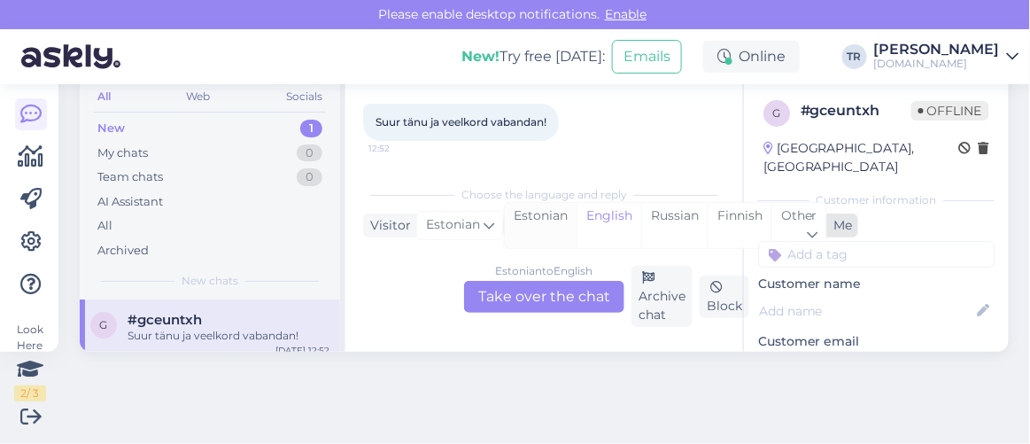
click at [543, 213] on div "Estonian" at bounding box center [541, 225] width 72 height 45
click at [562, 318] on div "Estonian to Estonian Take over the chat Archive chat Block" at bounding box center [544, 296] width 362 height 61
click at [568, 290] on div "Estonian to Estonian Take over the chat" at bounding box center [544, 297] width 160 height 32
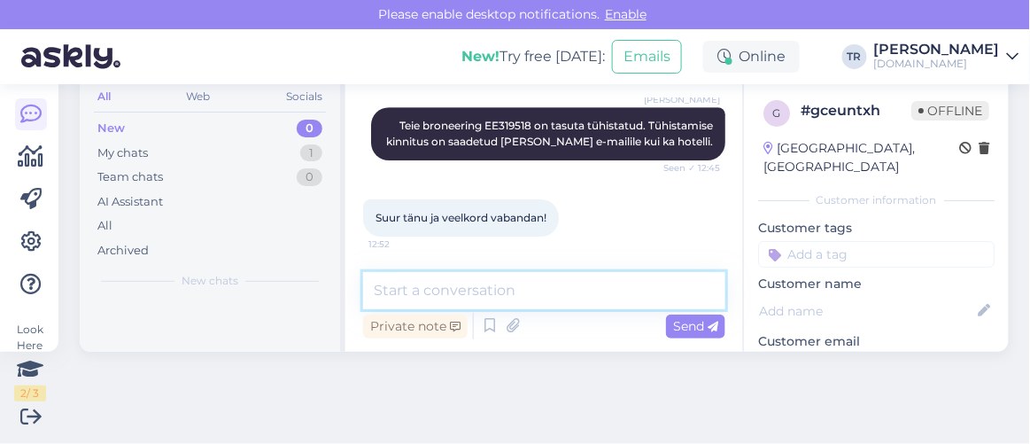
click at [570, 283] on textarea at bounding box center [544, 290] width 362 height 37
type textarea "Pole tänu väärt. Ilusat päeva jätku! :)"
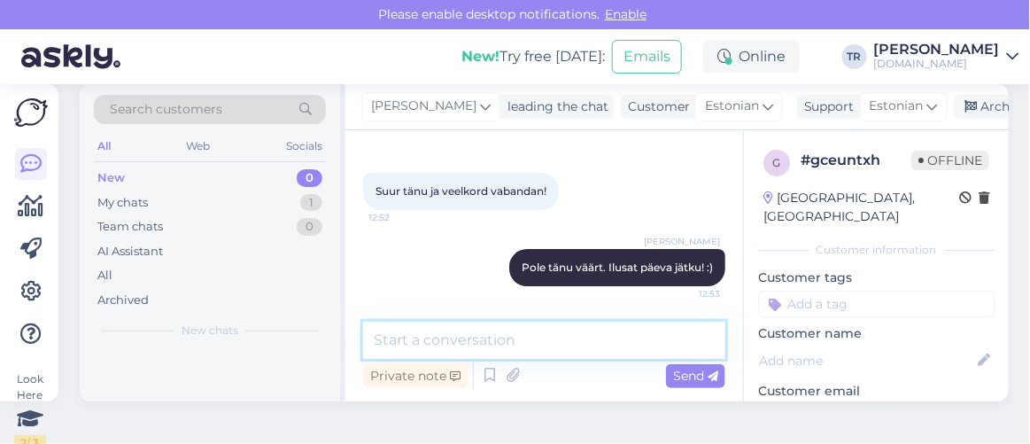
scroll to position [0, 0]
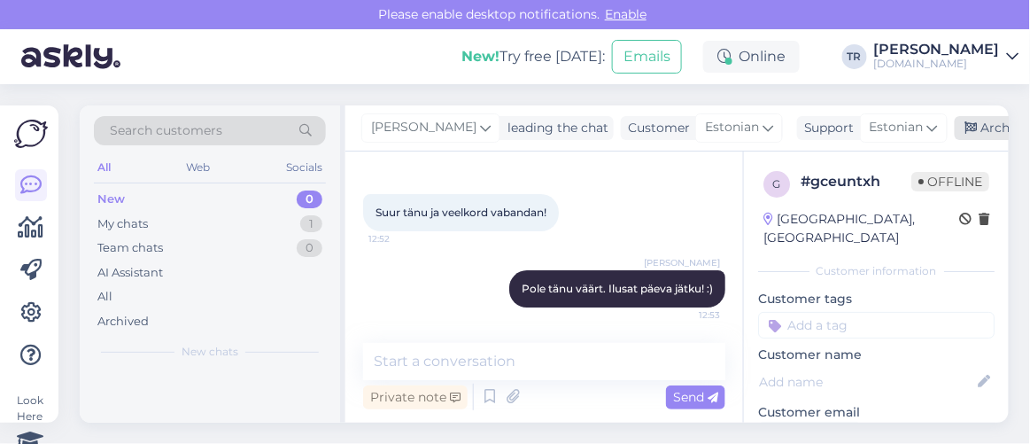
click at [965, 132] on icon at bounding box center [971, 128] width 12 height 12
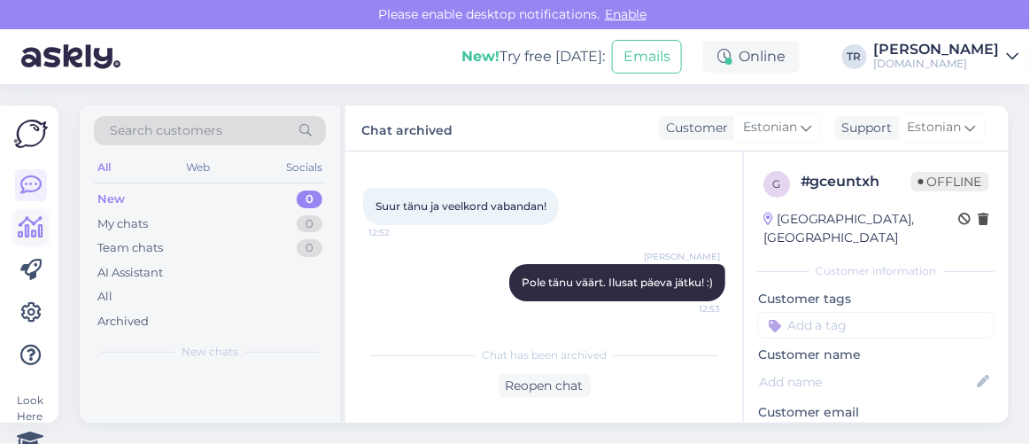
click at [34, 226] on icon at bounding box center [32, 227] width 26 height 21
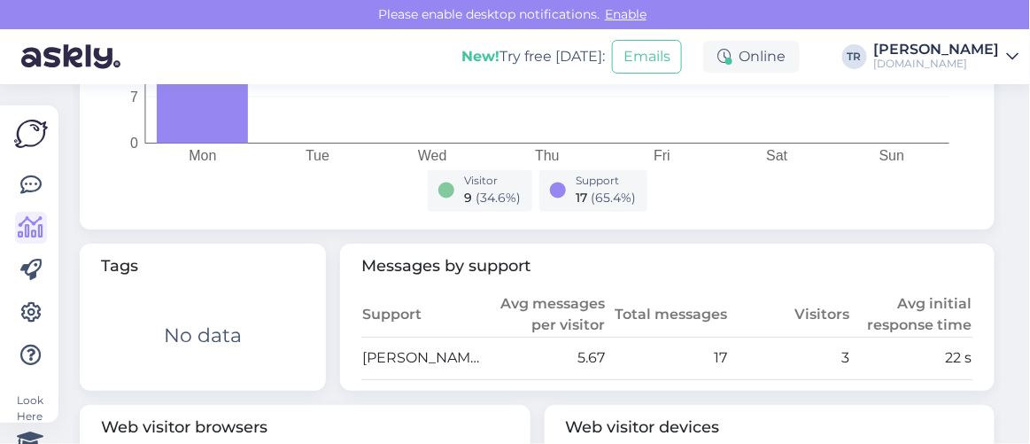
scroll to position [885, 0]
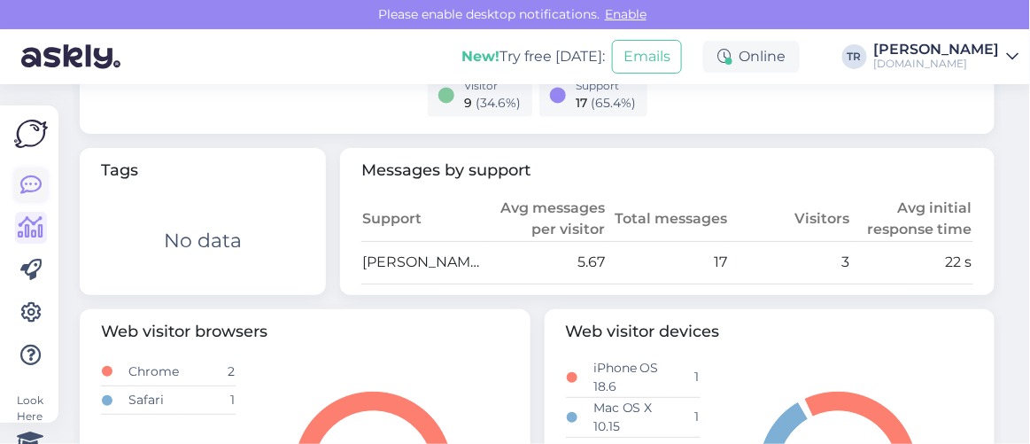
click at [26, 196] on icon at bounding box center [30, 184] width 21 height 21
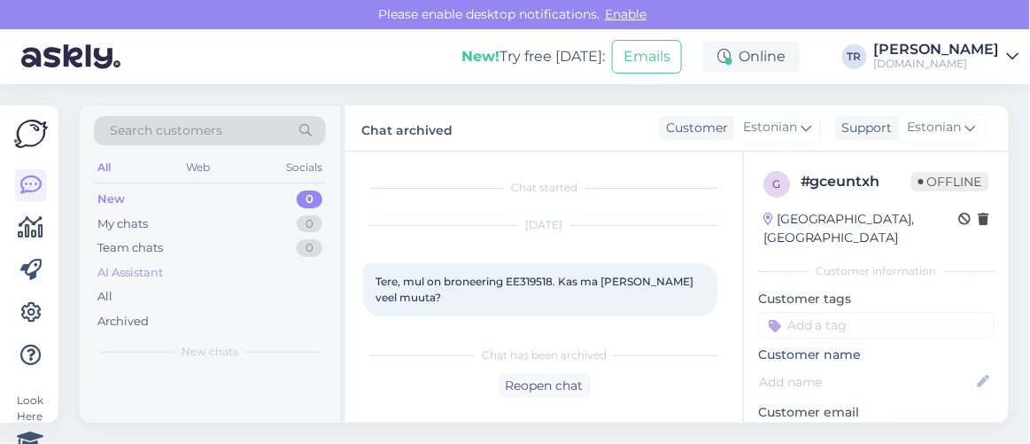
scroll to position [1491, 0]
